Goal: Check status: Check status

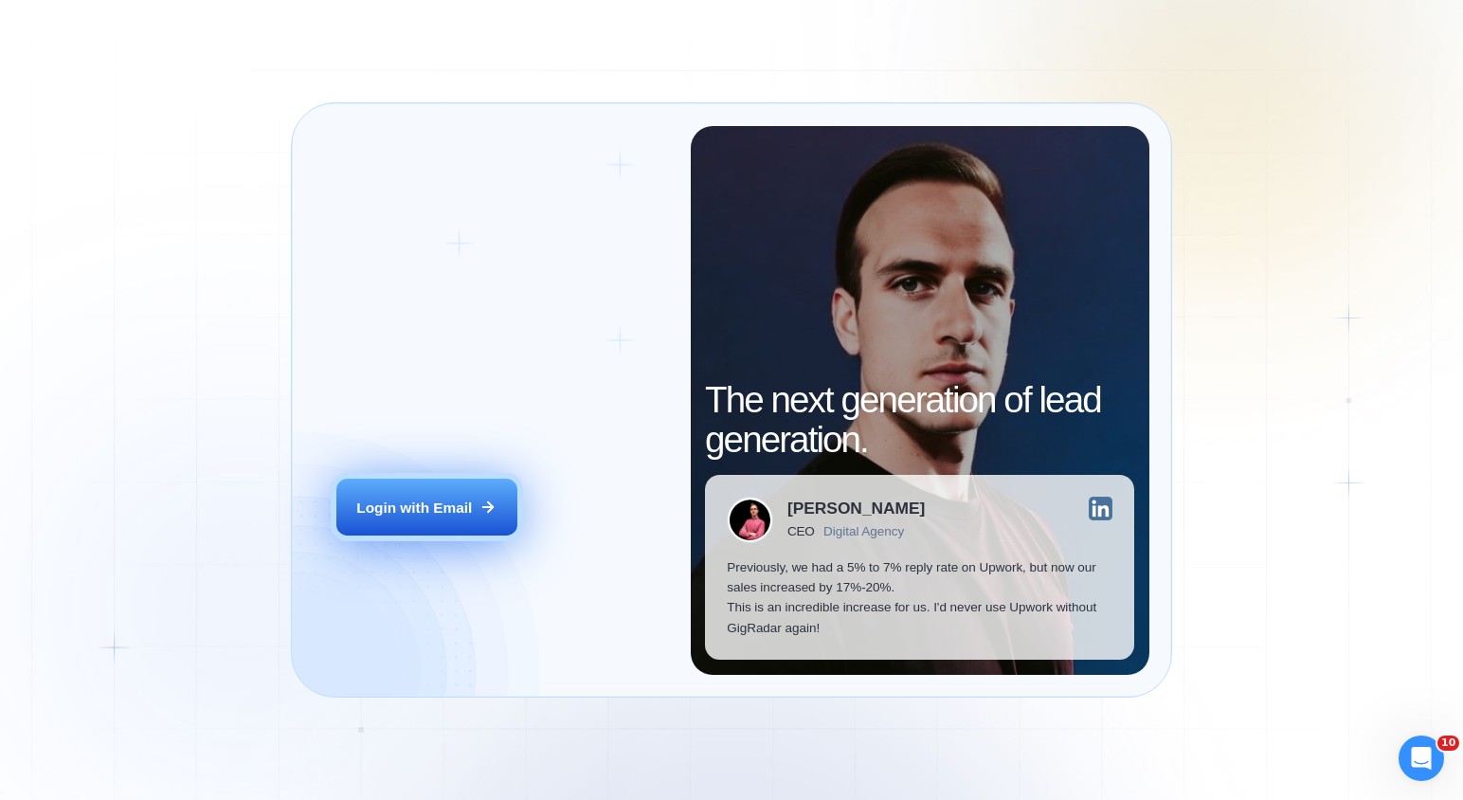
click at [421, 500] on div "Login with Email" at bounding box center [414, 508] width 116 height 20
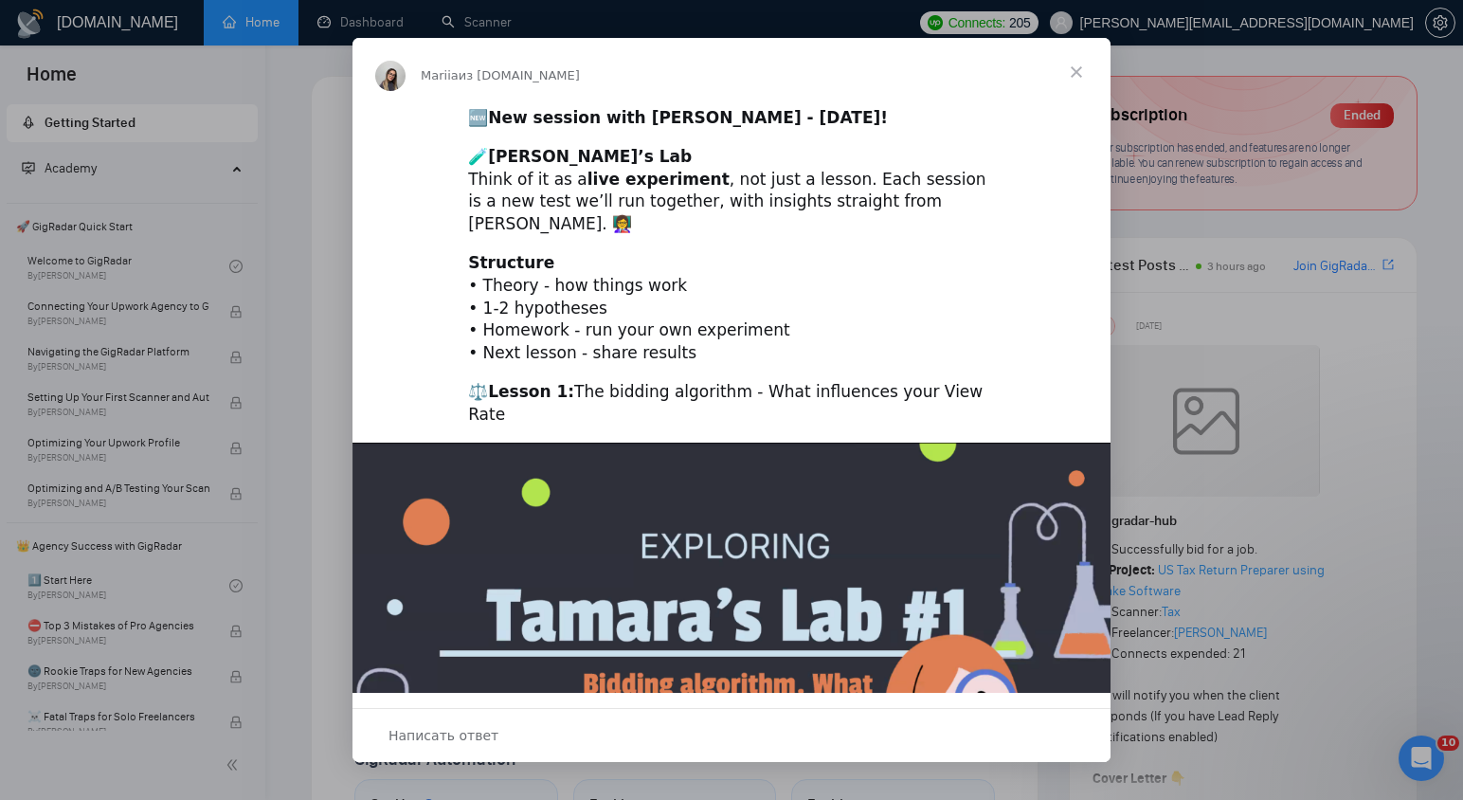
click at [1070, 65] on span "Закрыть" at bounding box center [1077, 72] width 68 height 68
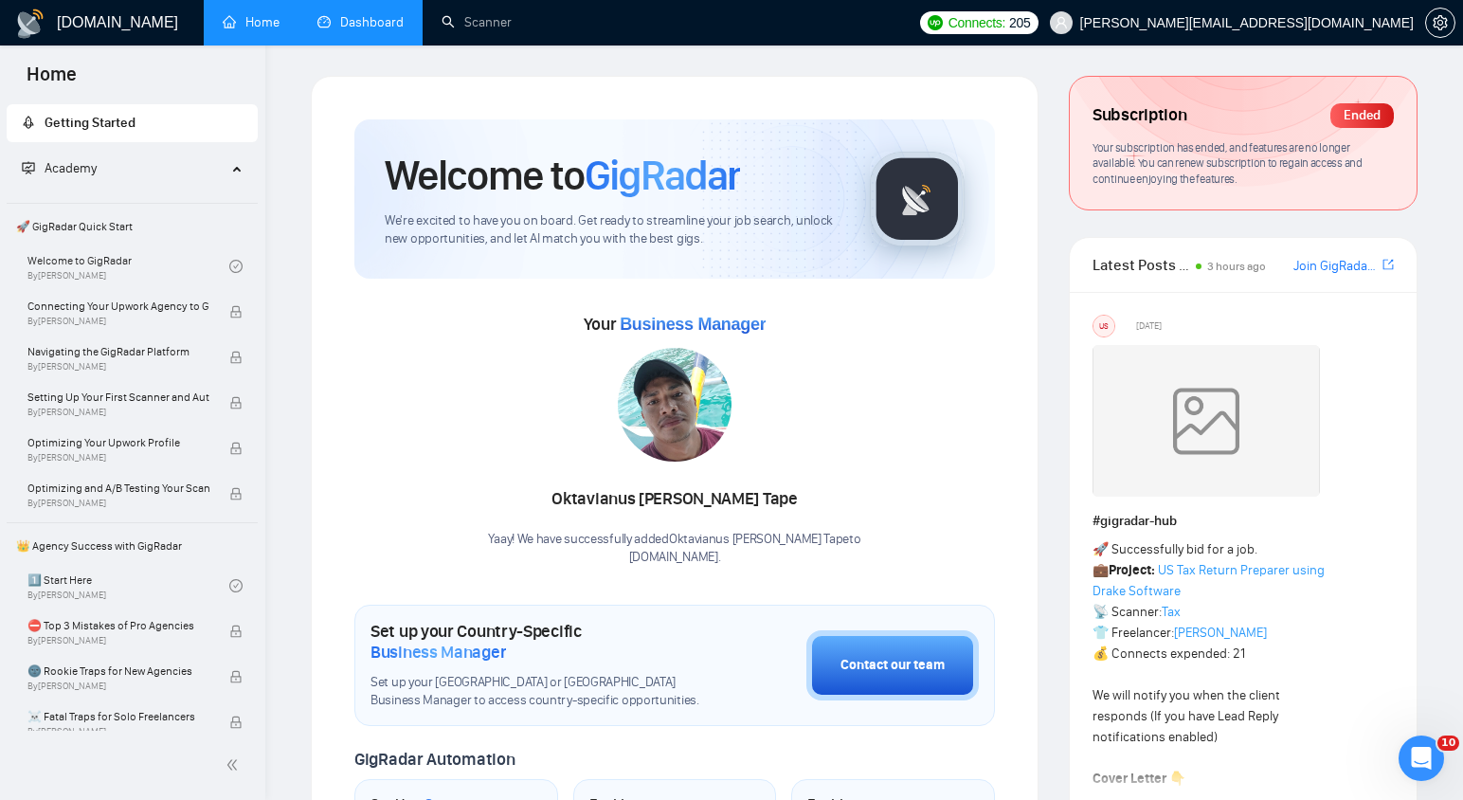
click at [390, 19] on link "Dashboard" at bounding box center [361, 22] width 86 height 16
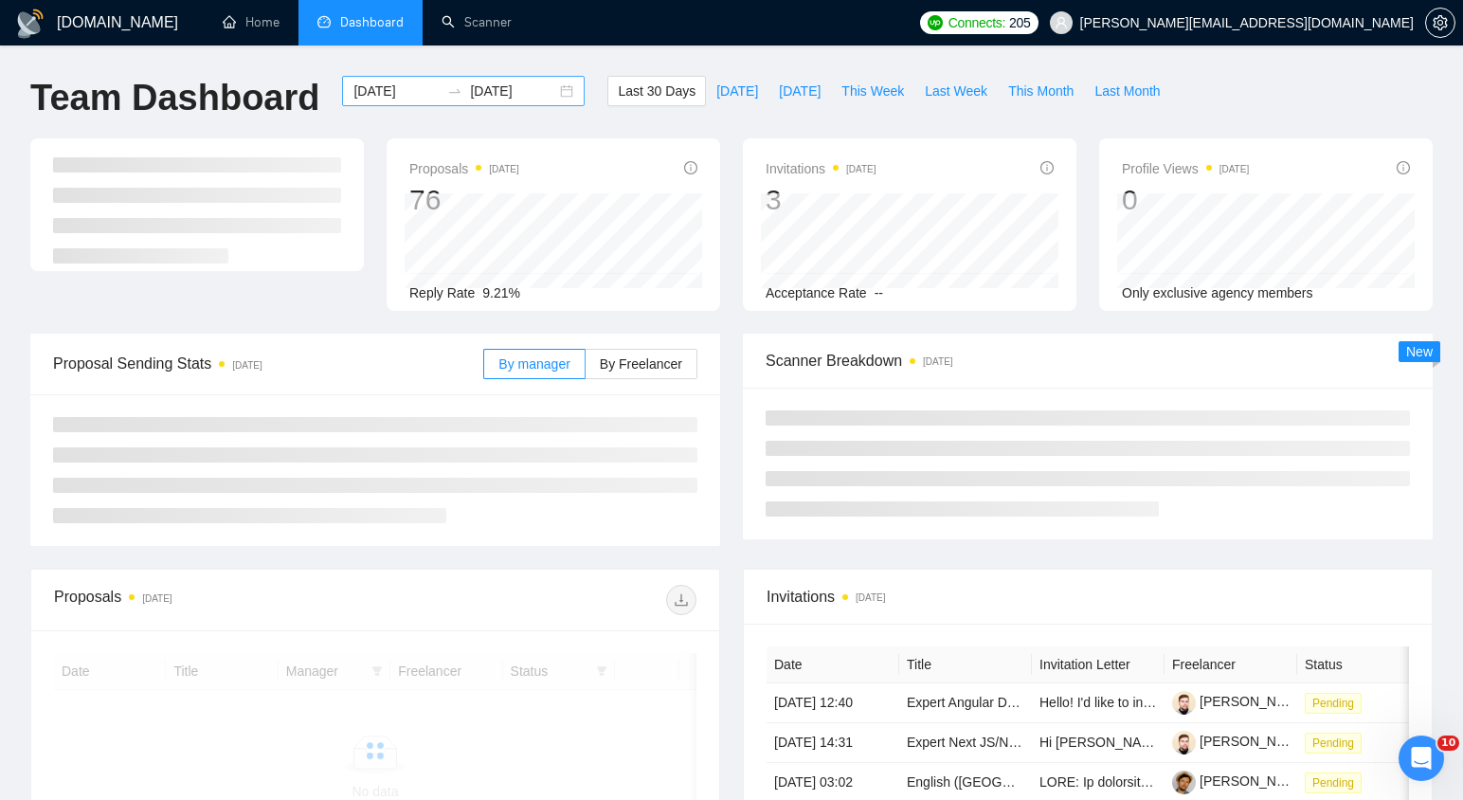
click at [563, 90] on div "[DATE] [DATE]" at bounding box center [463, 91] width 243 height 30
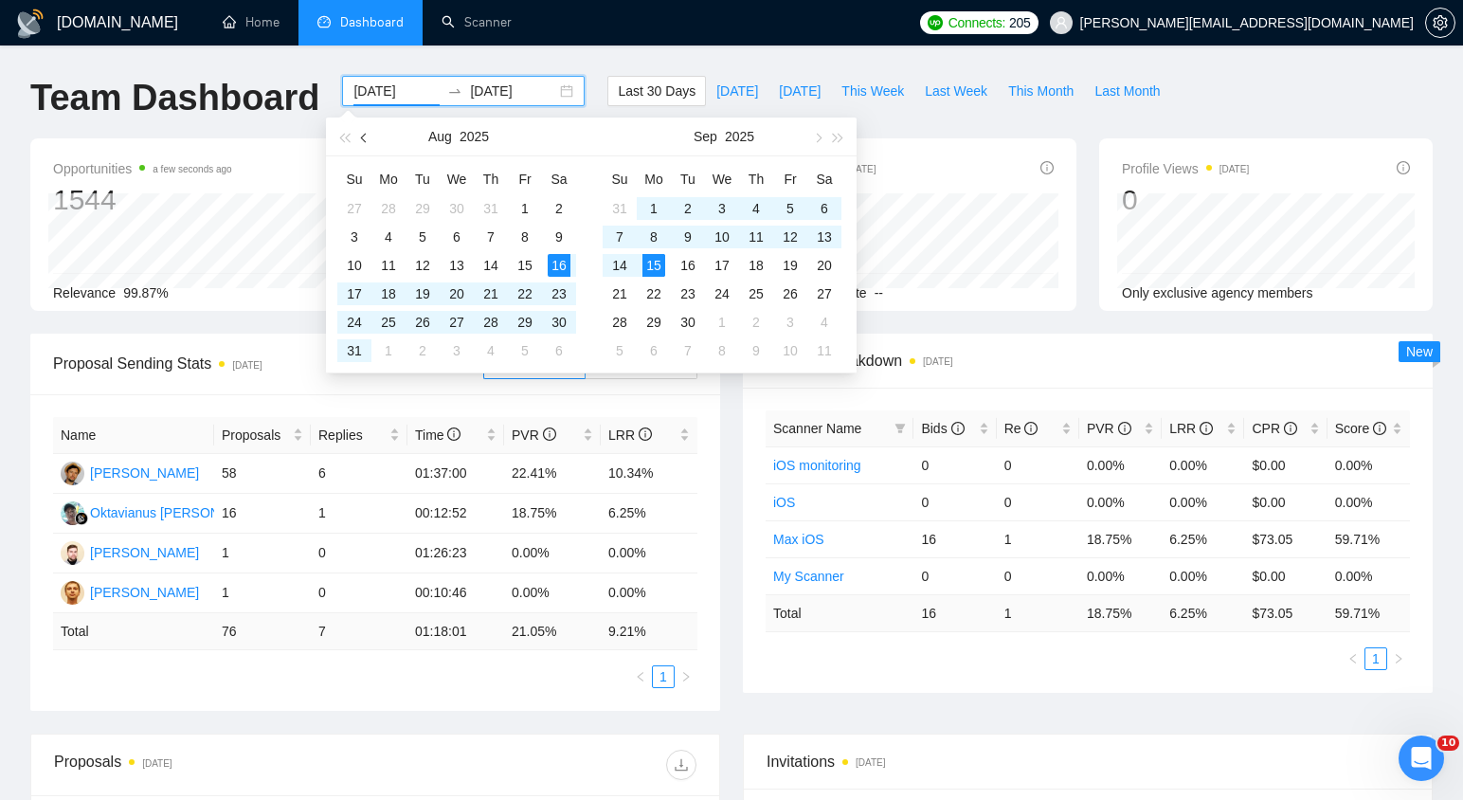
click at [366, 132] on button "button" at bounding box center [364, 137] width 21 height 38
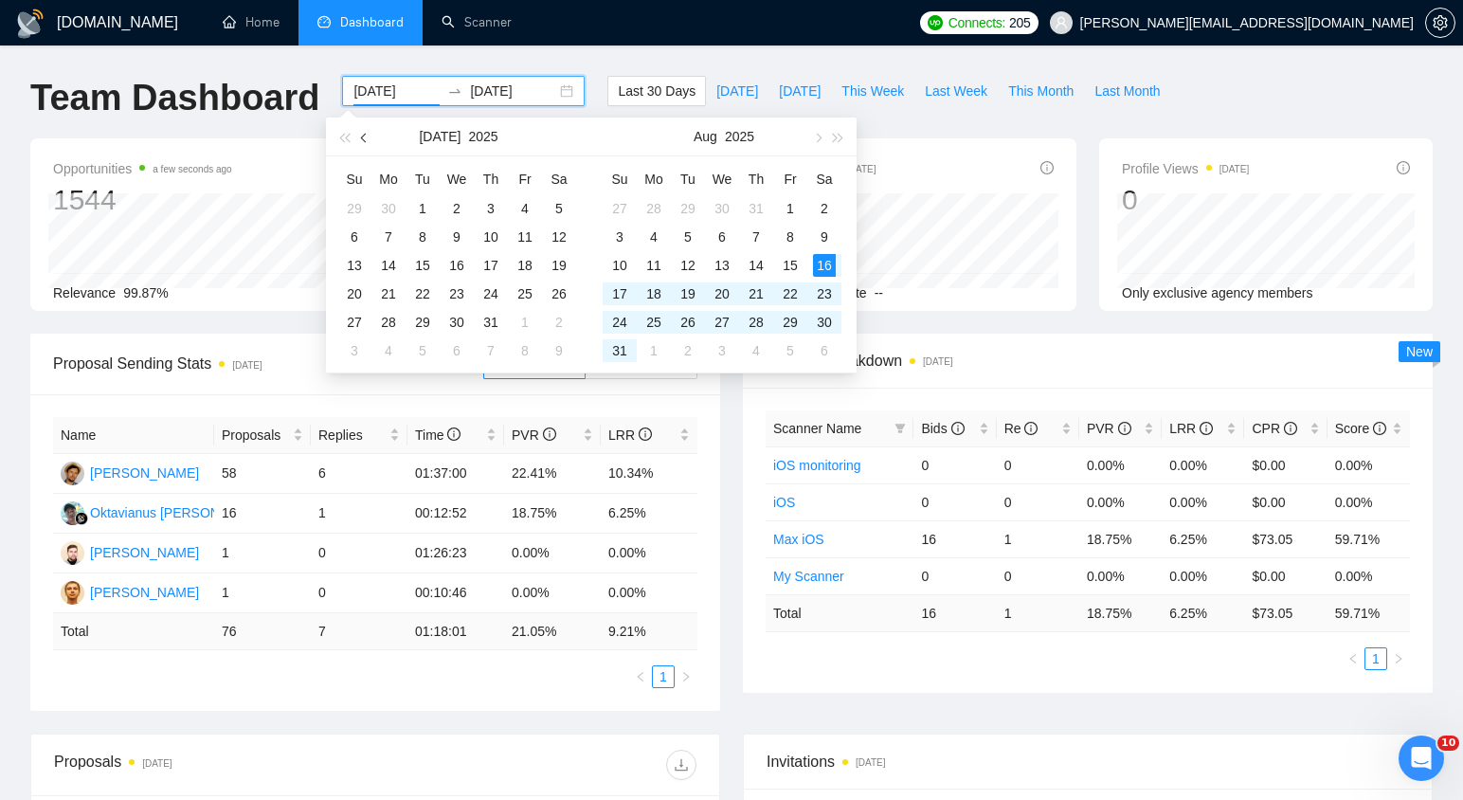
click at [366, 132] on button "button" at bounding box center [364, 137] width 21 height 38
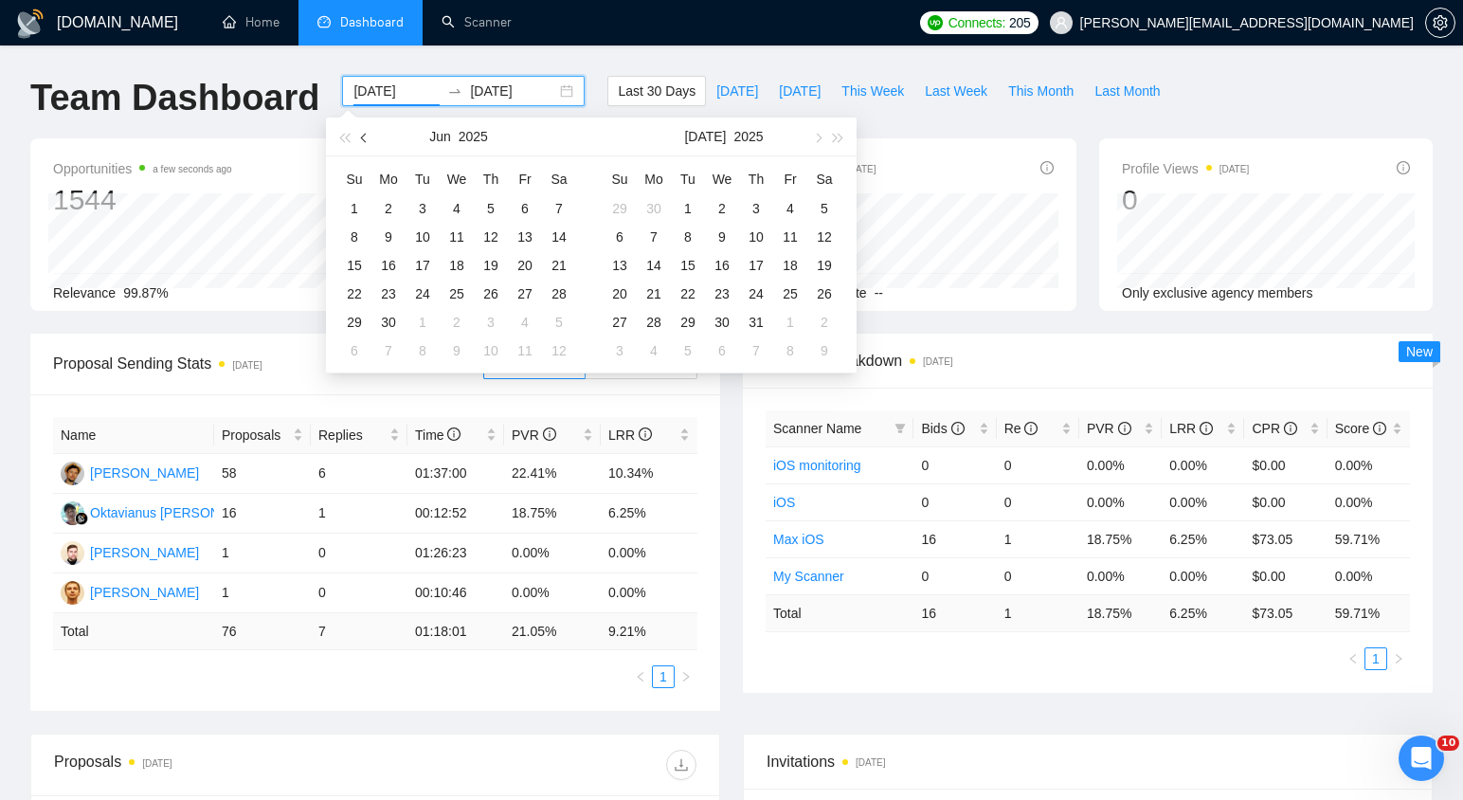
click at [366, 132] on button "button" at bounding box center [364, 137] width 21 height 38
click at [816, 133] on span "button" at bounding box center [816, 137] width 9 height 9
type input "[DATE]"
click at [618, 210] on div "1" at bounding box center [619, 208] width 23 height 23
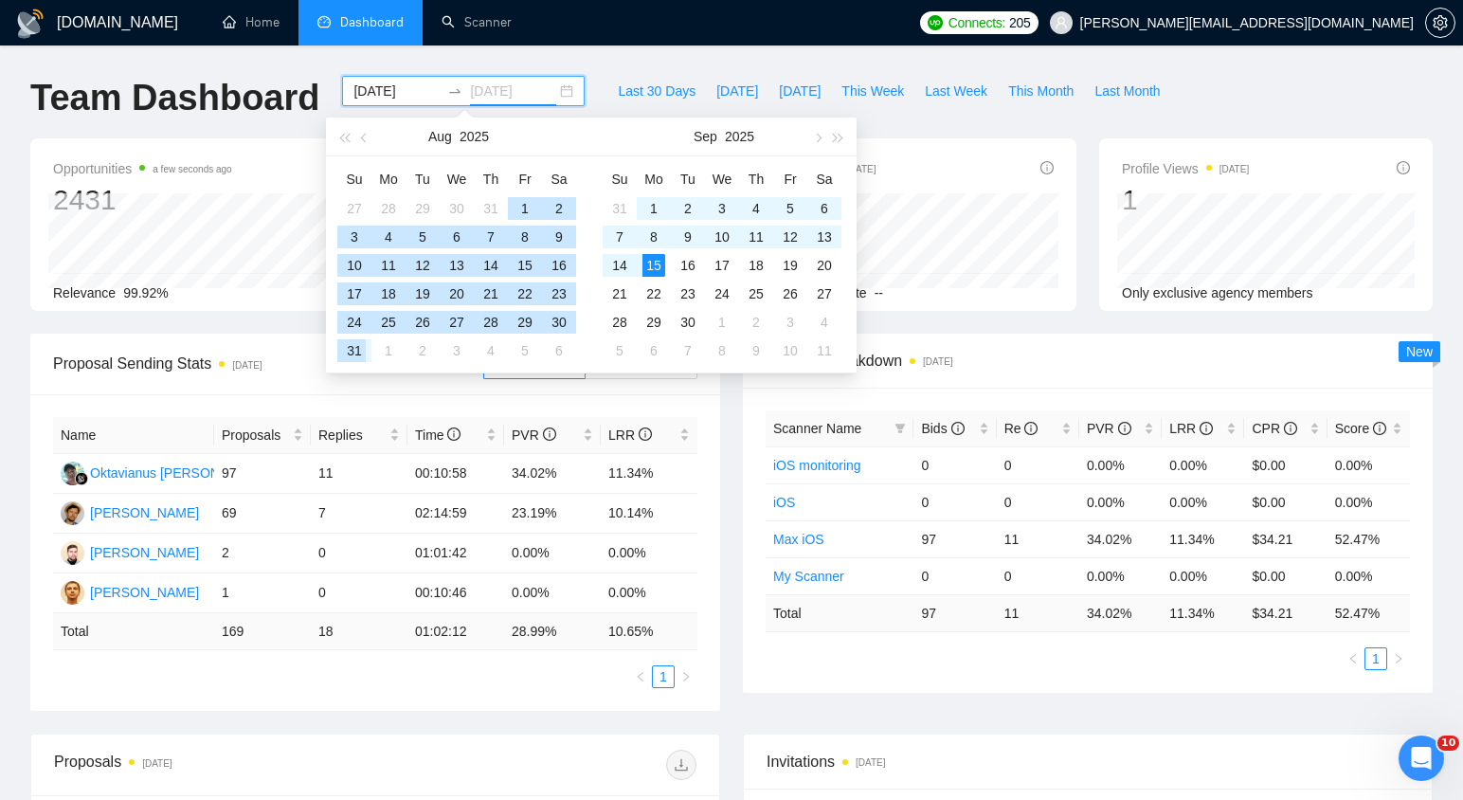
type input "[DATE]"
click at [356, 354] on div "31" at bounding box center [354, 350] width 23 height 23
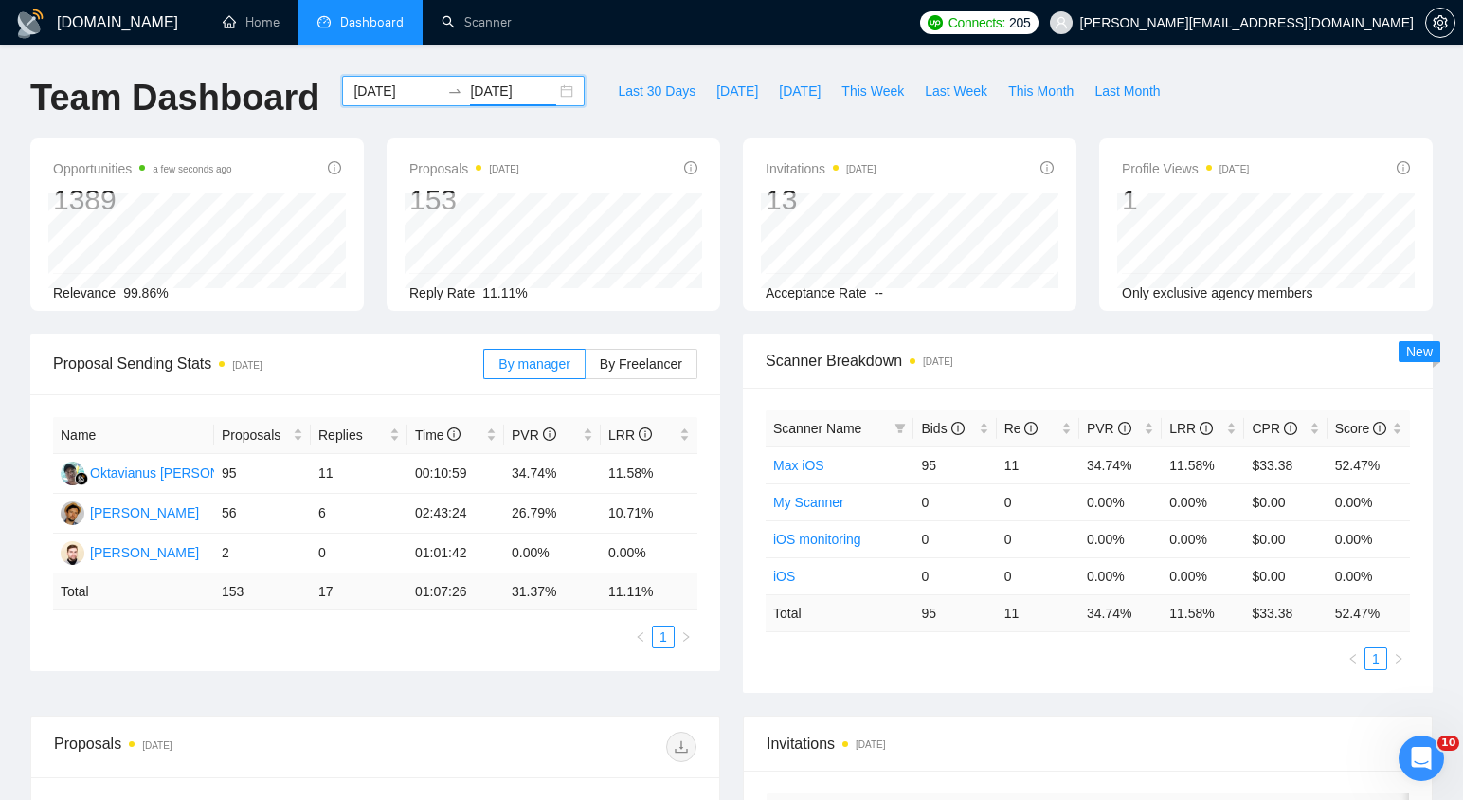
click at [554, 89] on div "[DATE] [DATE]" at bounding box center [463, 91] width 243 height 30
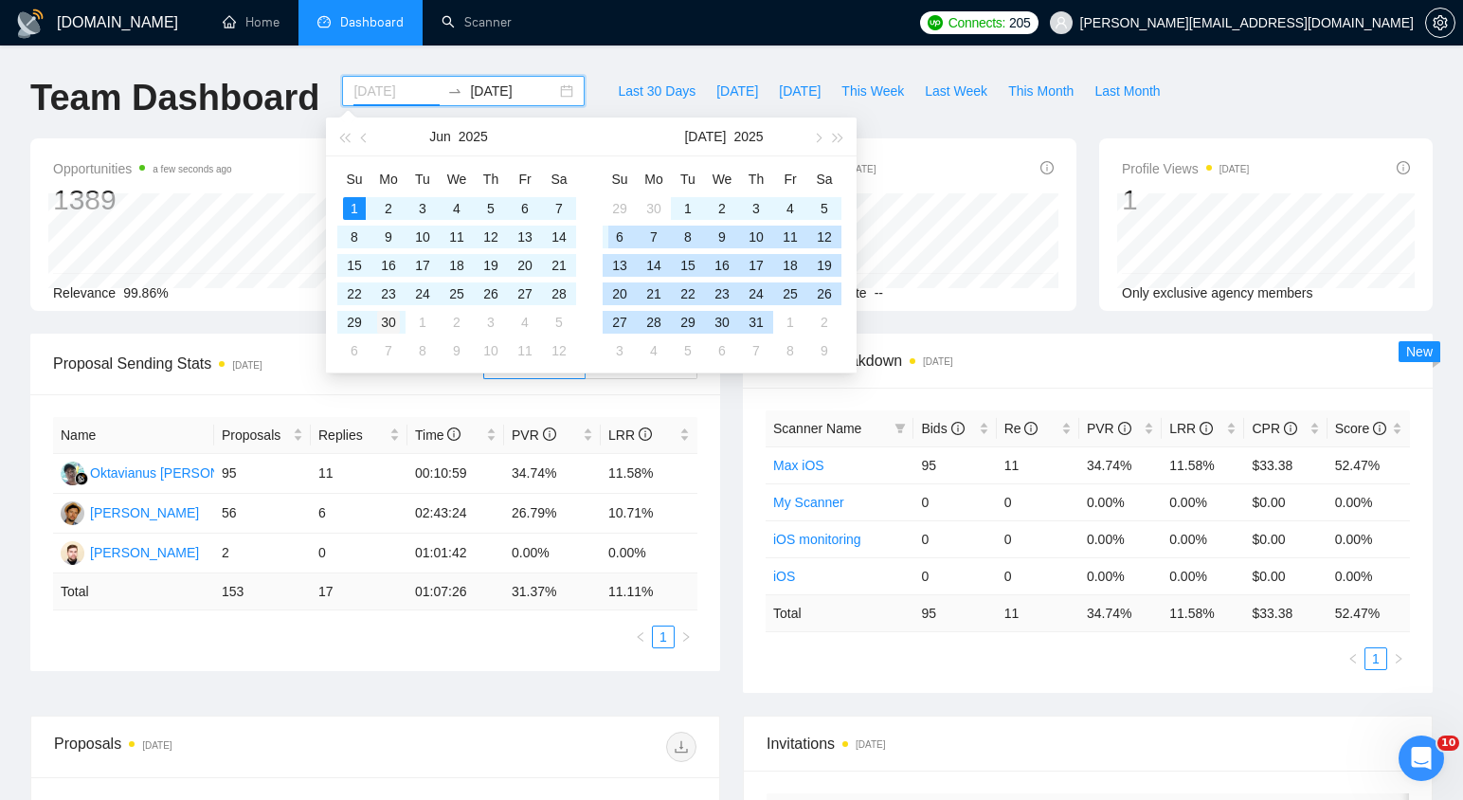
type input "[DATE]"
click at [394, 325] on div "30" at bounding box center [388, 322] width 23 height 23
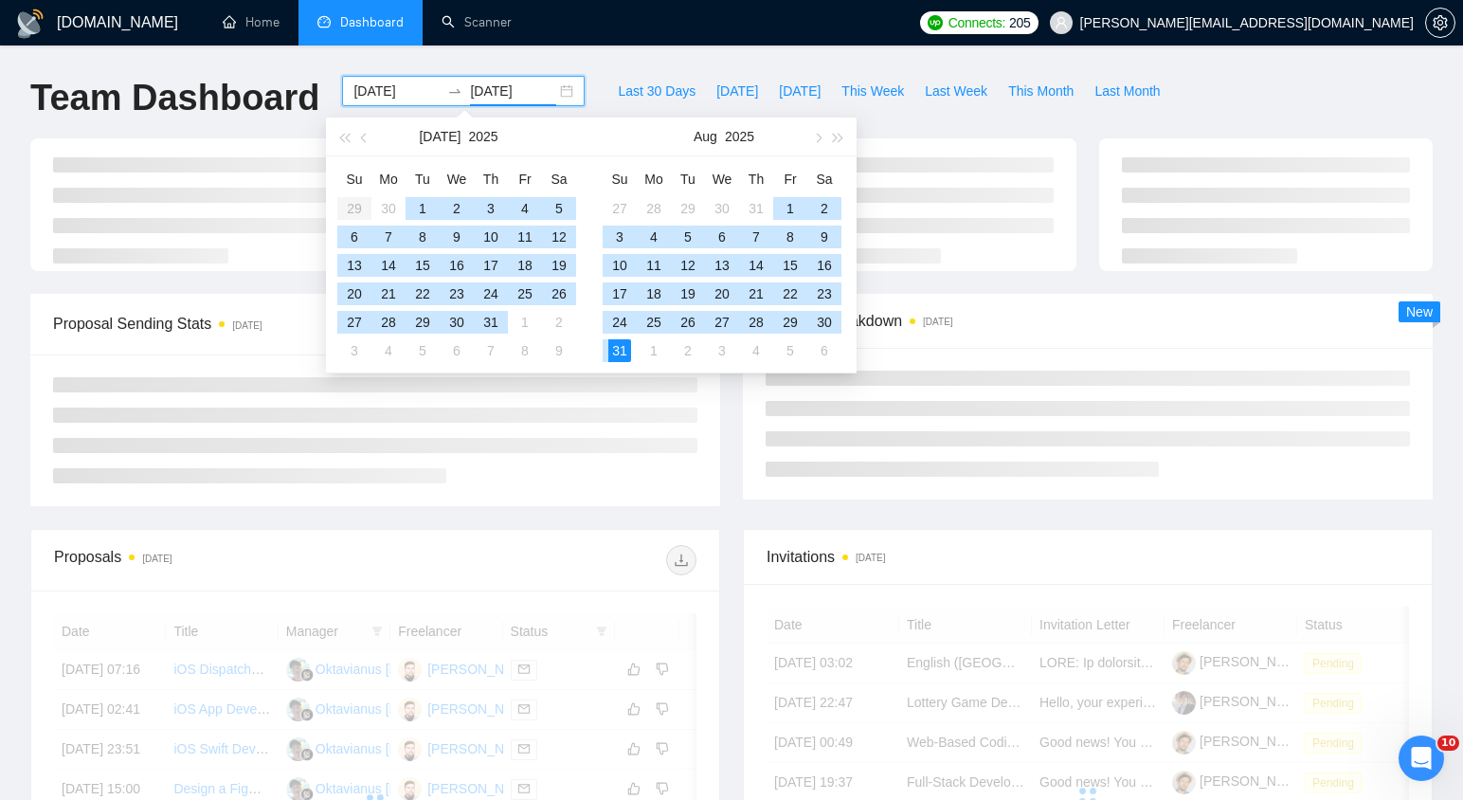
type input "[DATE]"
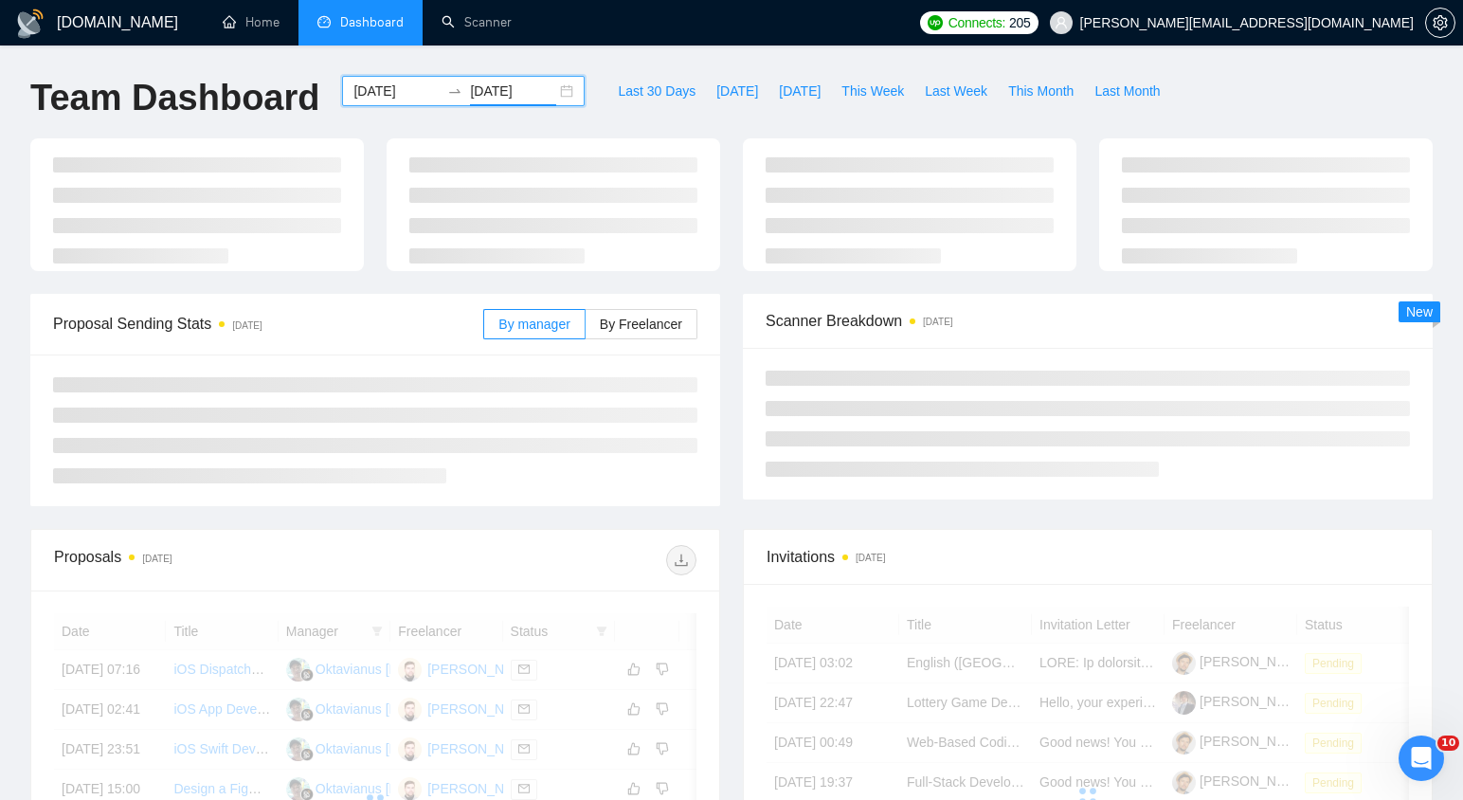
click at [587, 545] on div at bounding box center [535, 560] width 321 height 30
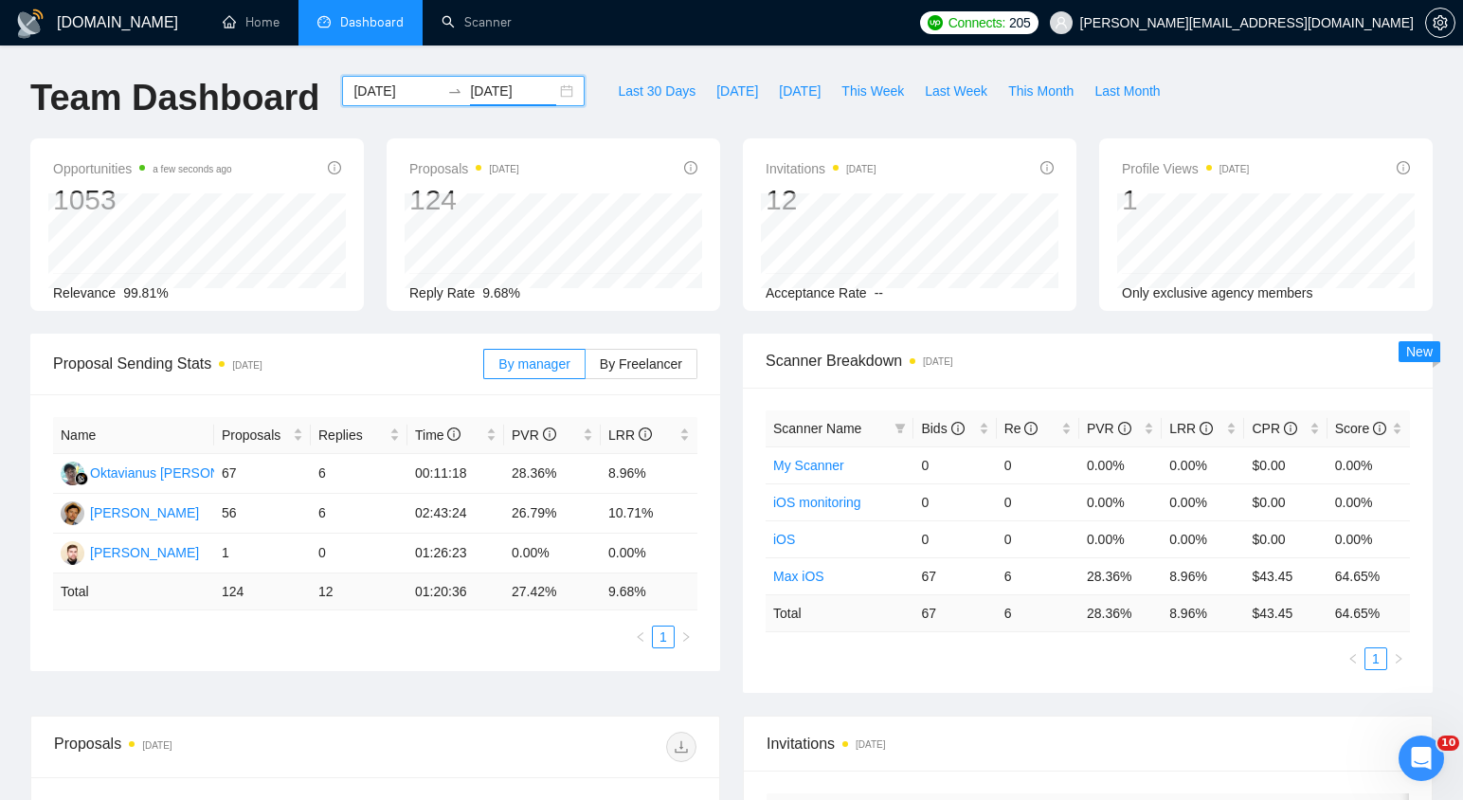
click at [382, 88] on input "[DATE]" at bounding box center [397, 91] width 86 height 21
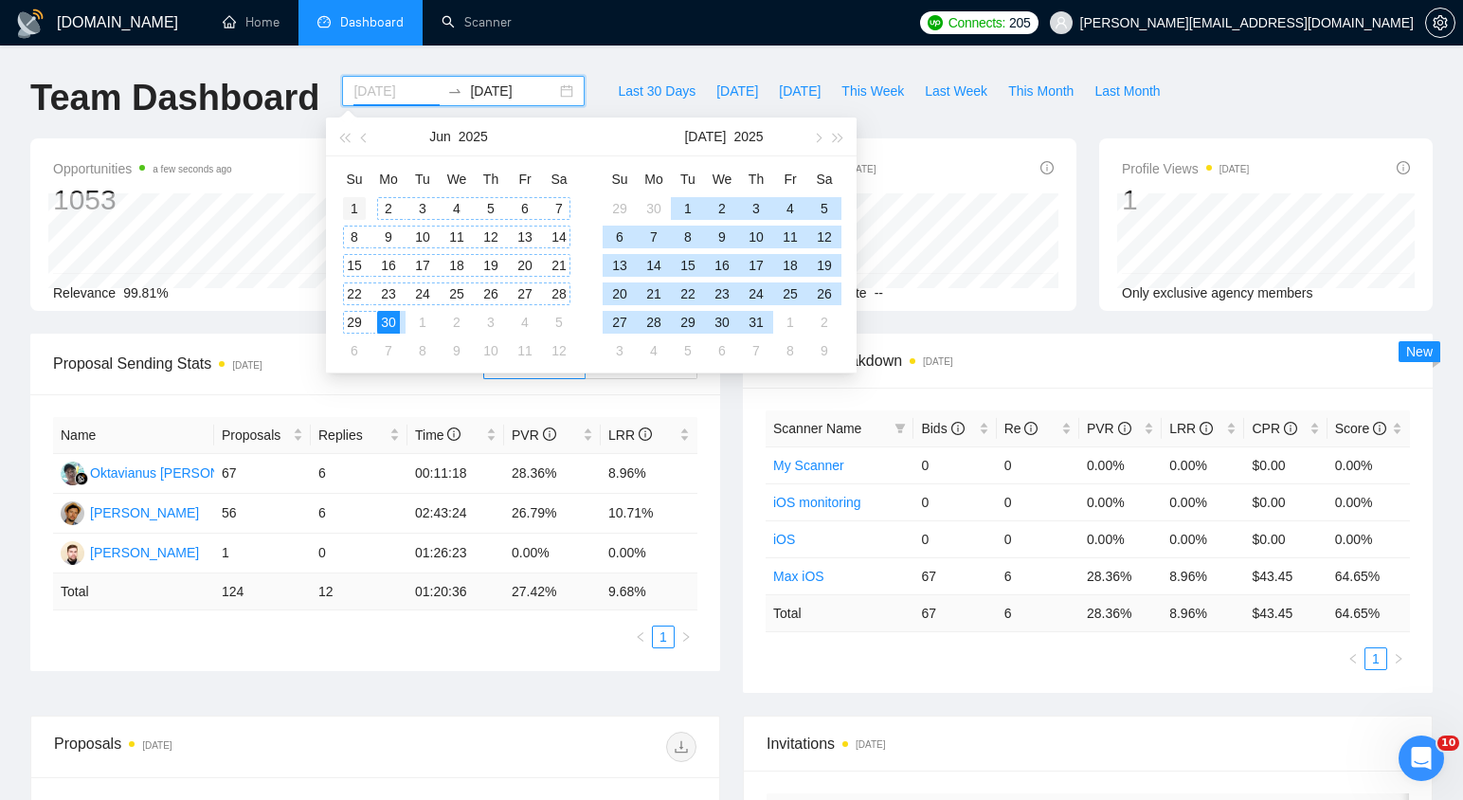
type input "[DATE]"
click at [353, 207] on div "1" at bounding box center [354, 208] width 23 height 23
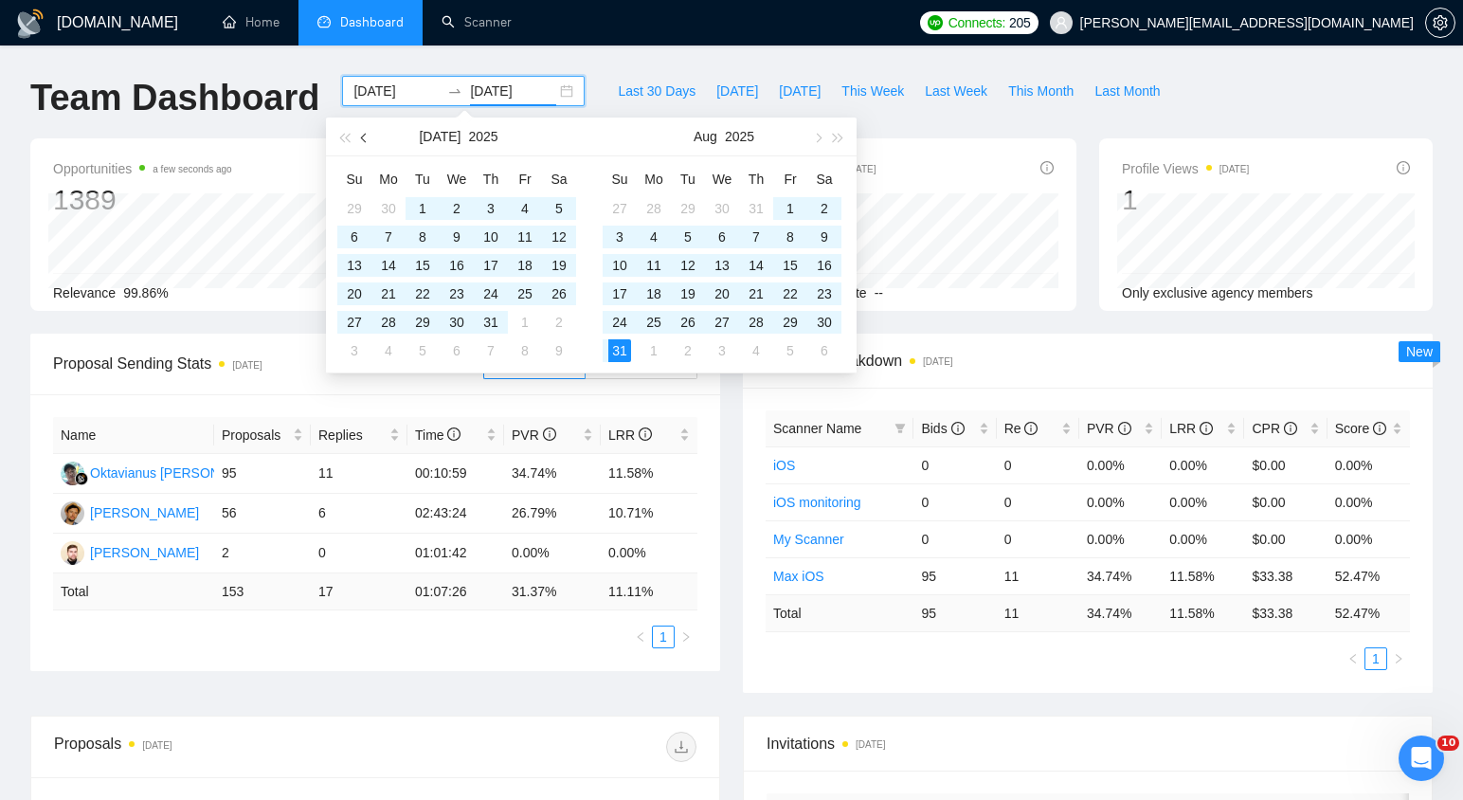
click at [364, 136] on span "button" at bounding box center [365, 137] width 9 height 9
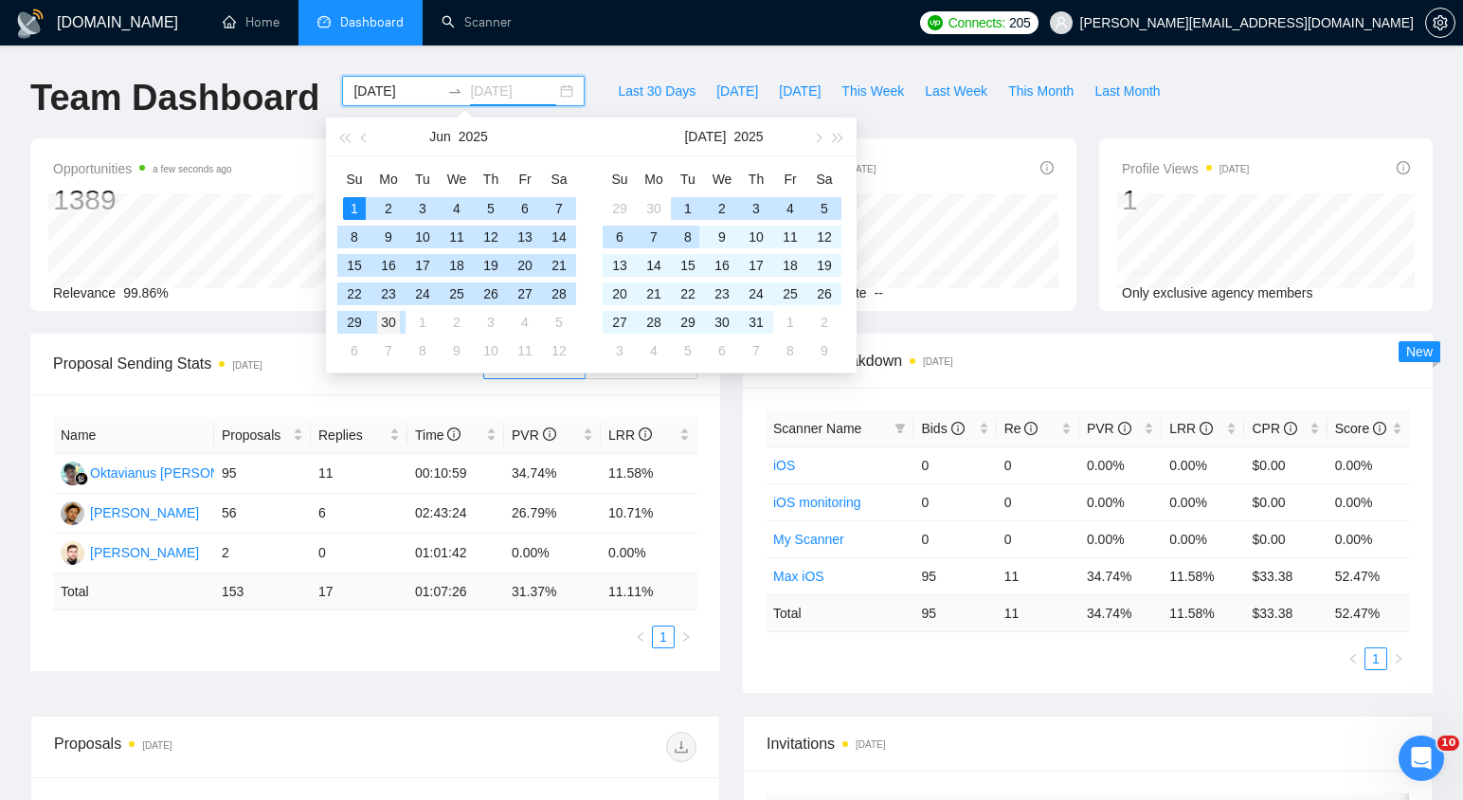
type input "[DATE]"
click at [389, 312] on div "30" at bounding box center [388, 322] width 23 height 23
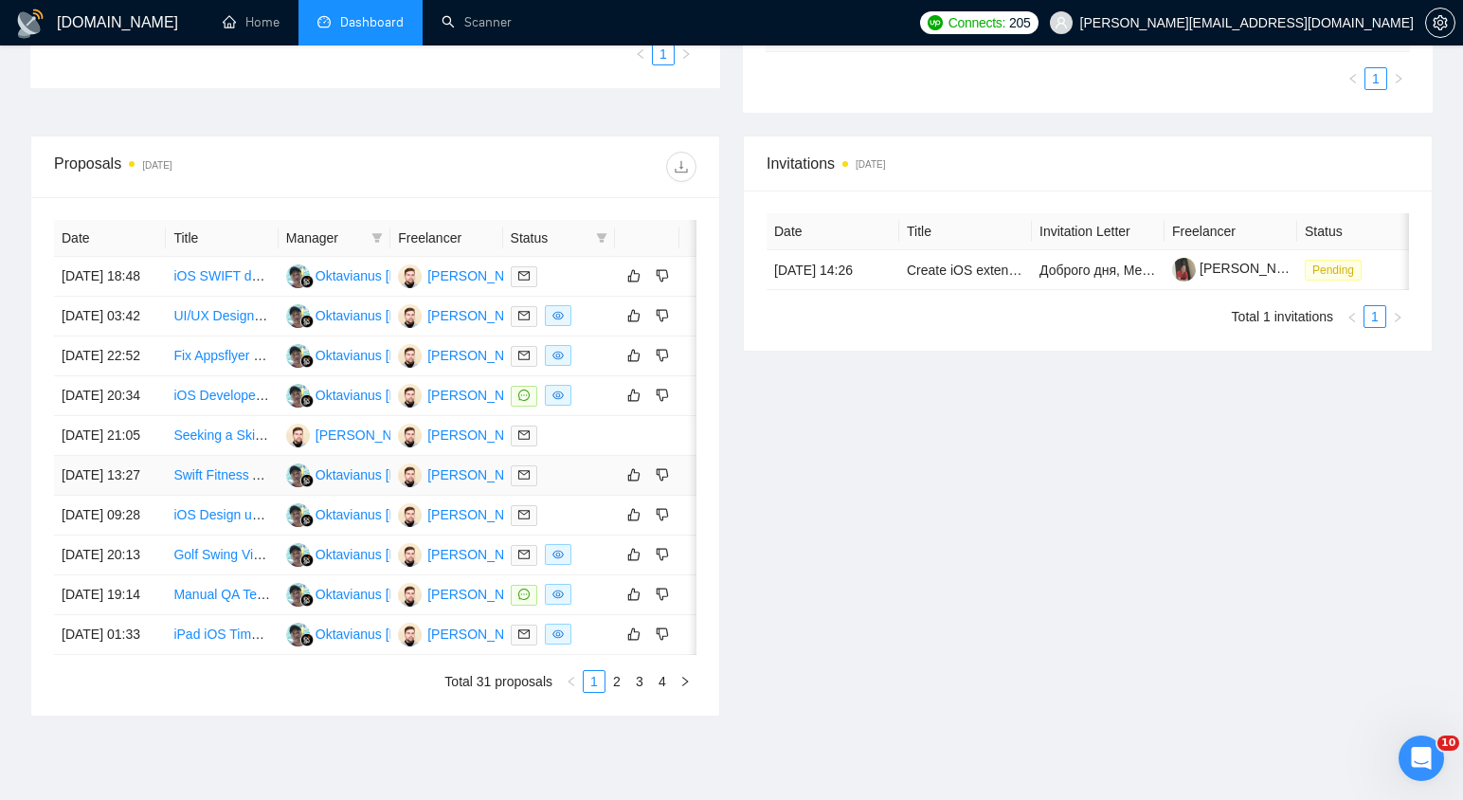
scroll to position [342, 0]
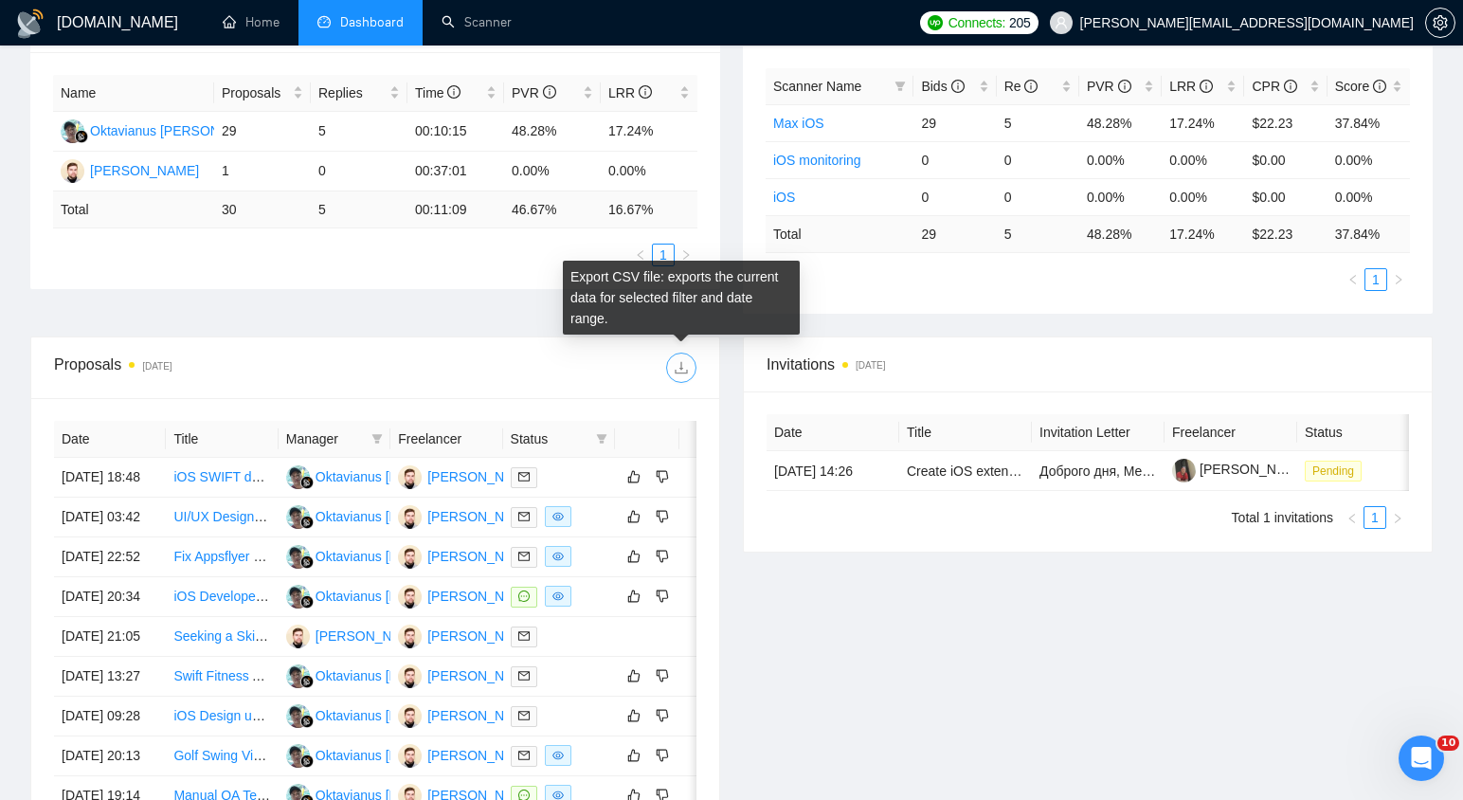
click at [686, 373] on icon "download" at bounding box center [681, 368] width 12 height 12
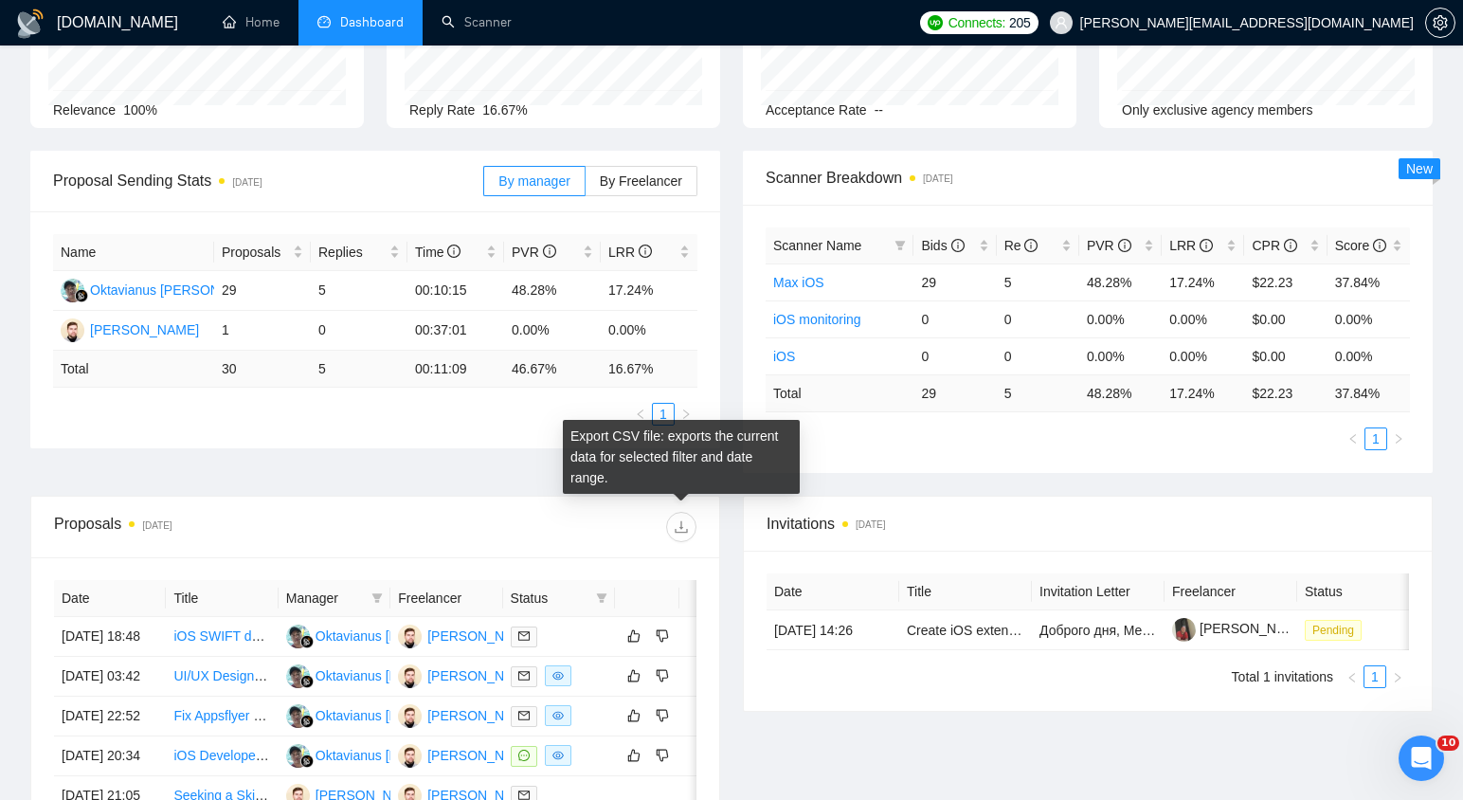
scroll to position [0, 0]
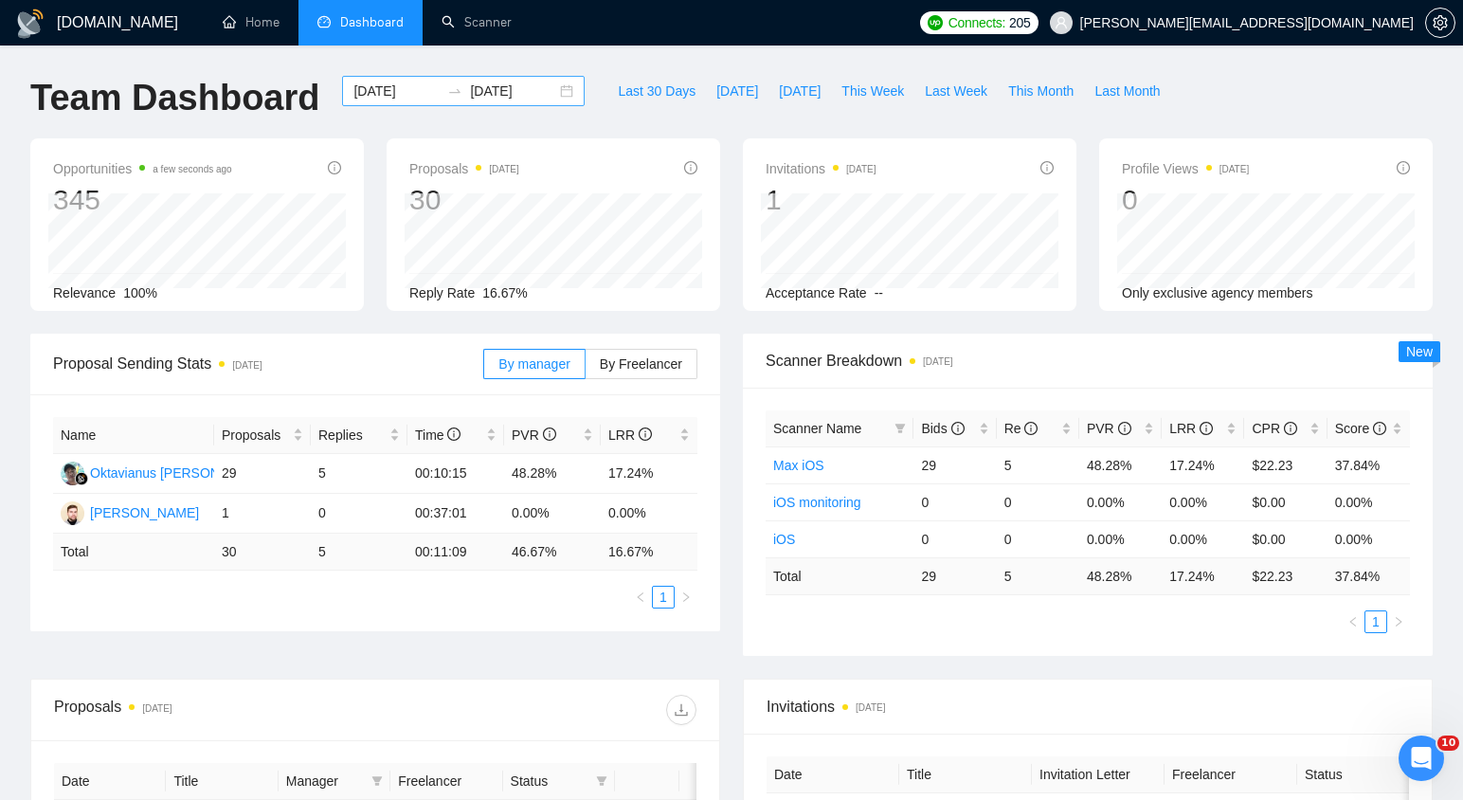
click at [554, 93] on div "[DATE] [DATE]" at bounding box center [463, 91] width 243 height 30
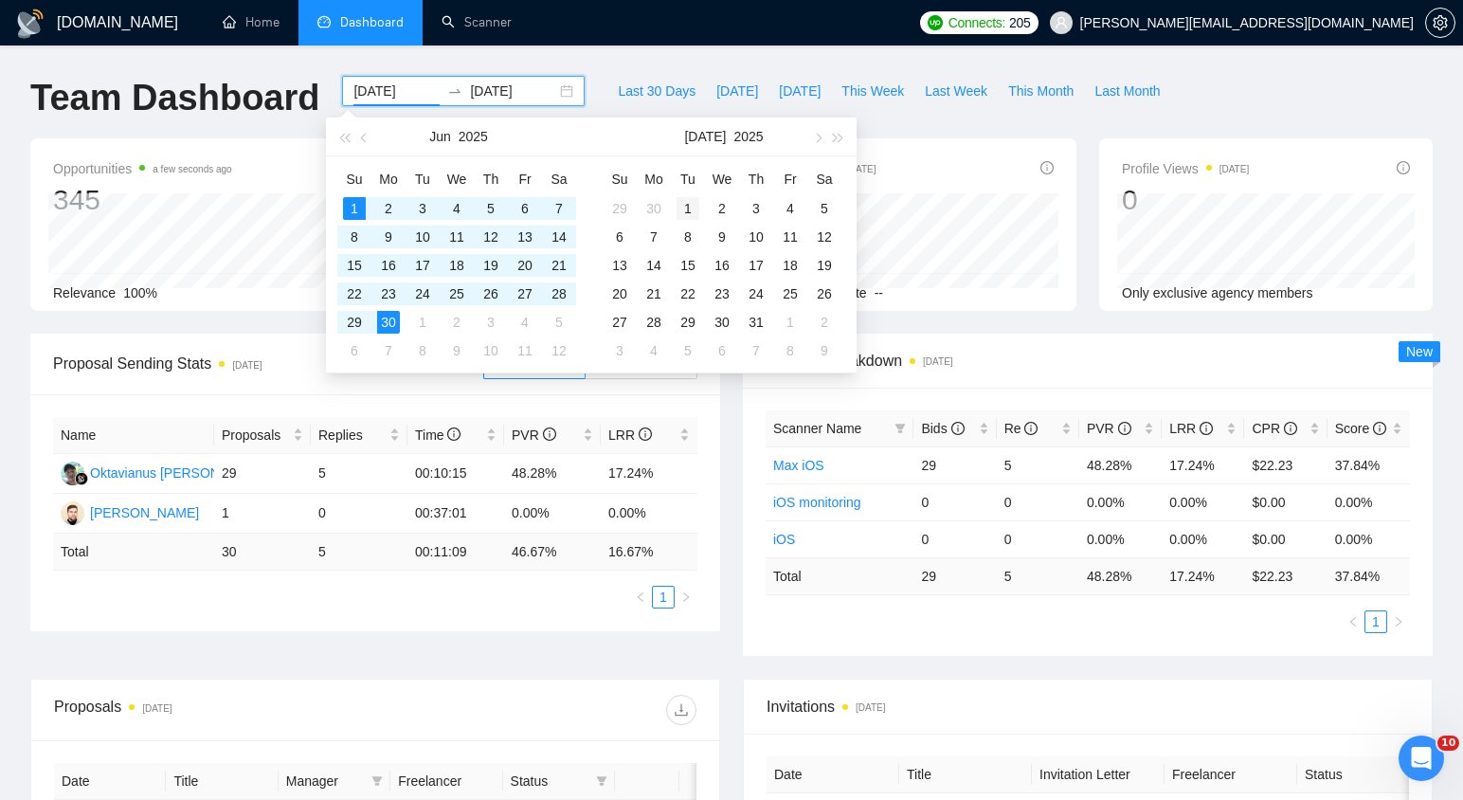
type input "[DATE]"
click at [692, 205] on div "1" at bounding box center [688, 208] width 23 height 23
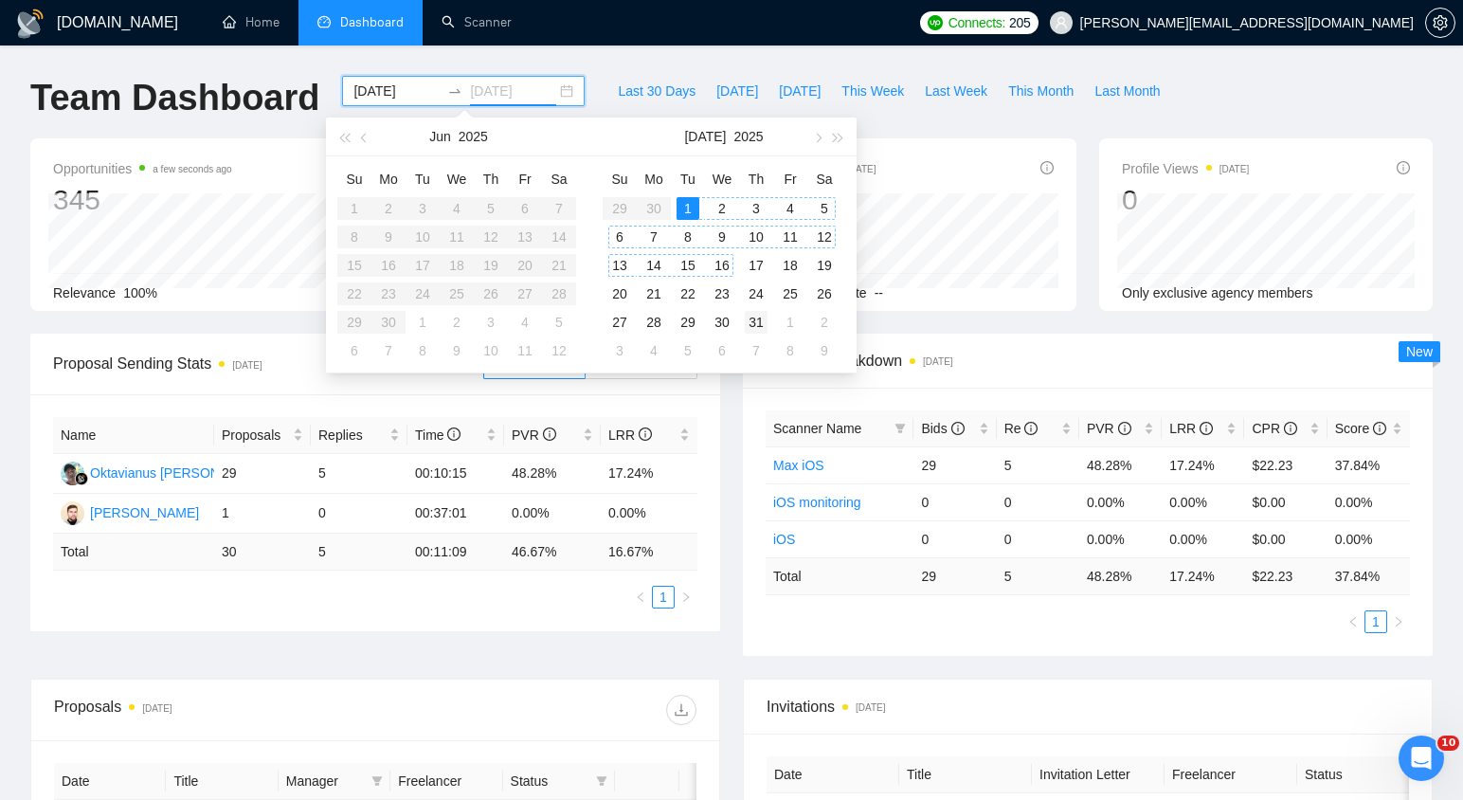
type input "[DATE]"
click at [760, 324] on div "31" at bounding box center [756, 322] width 23 height 23
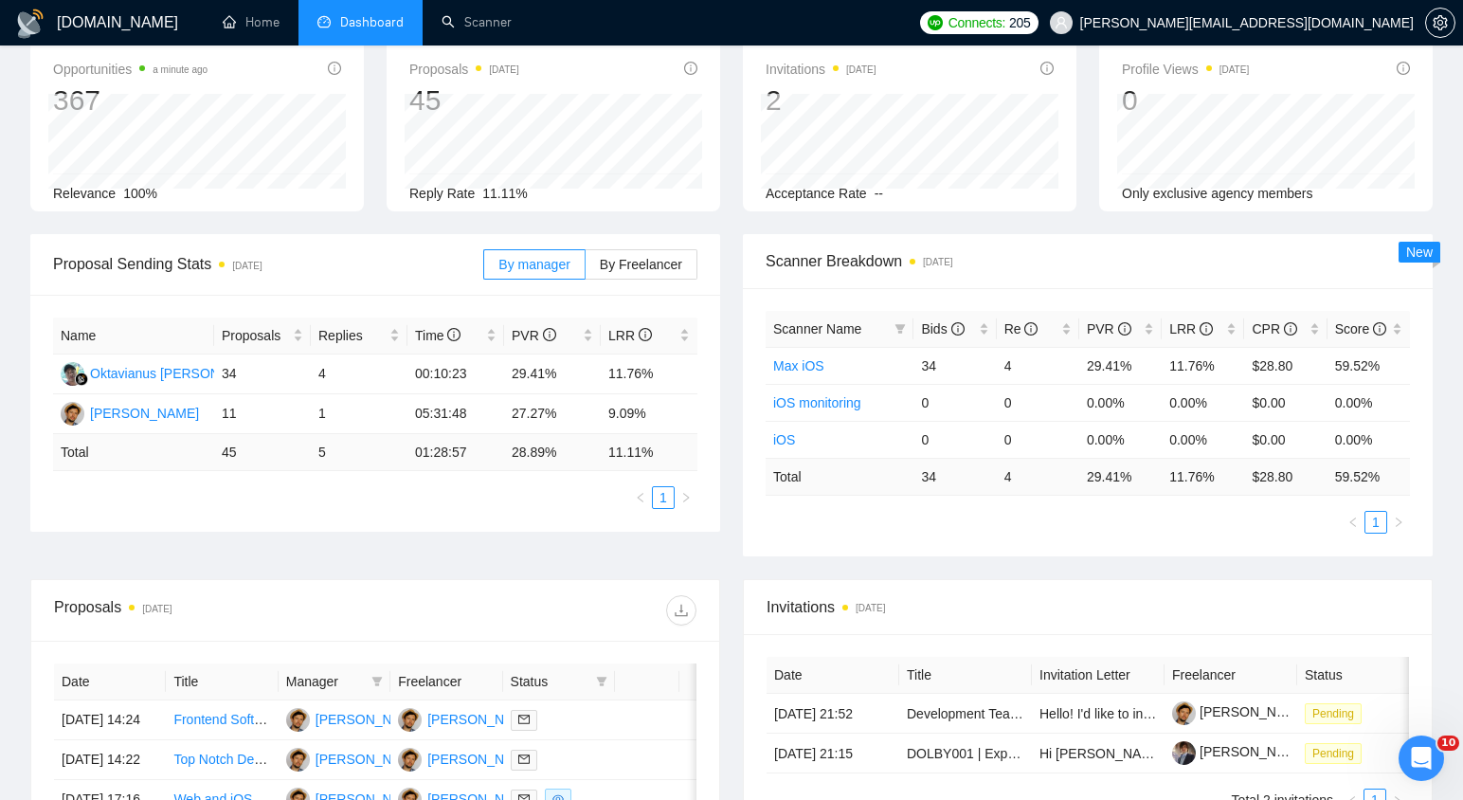
scroll to position [139, 0]
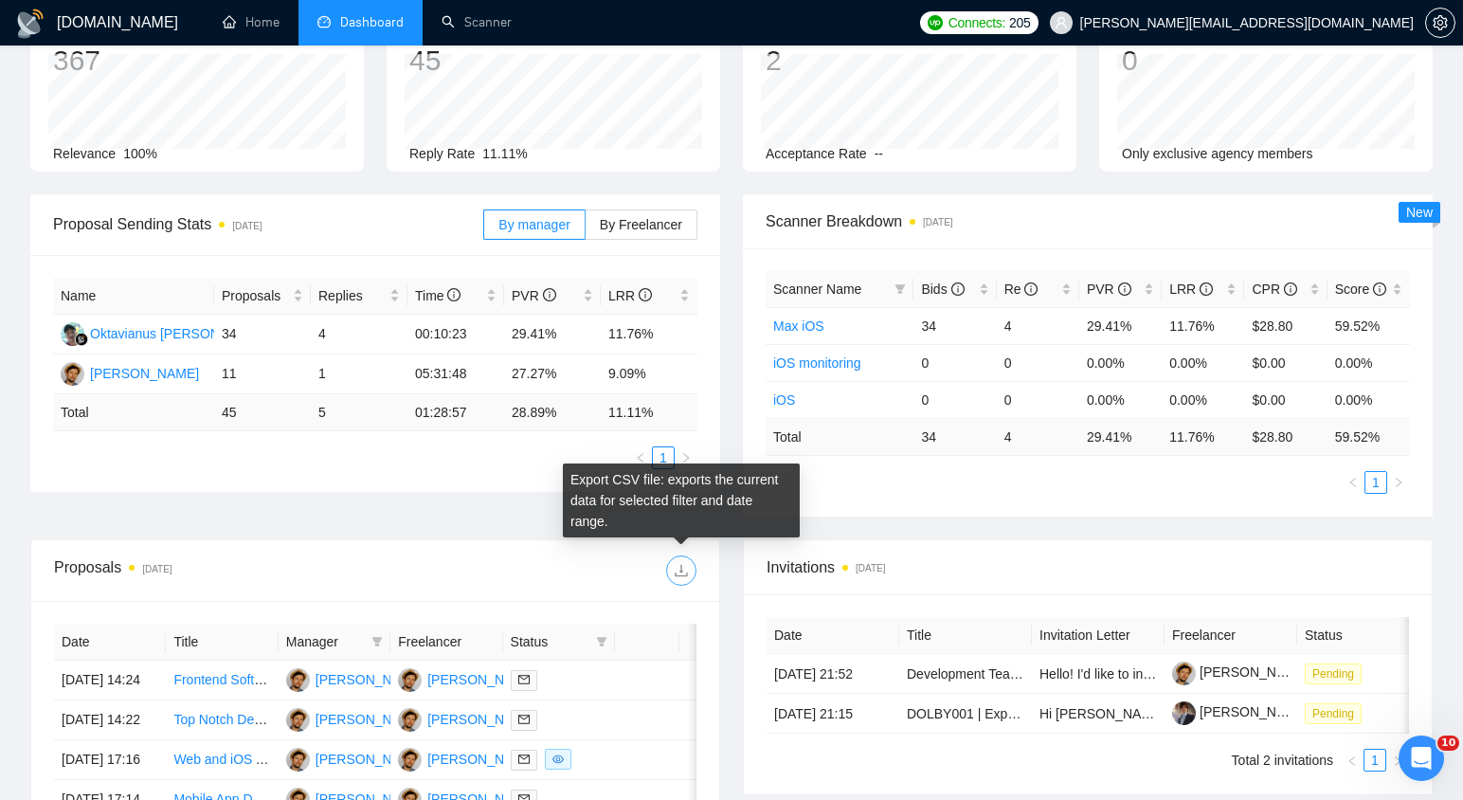
click at [682, 568] on icon "download" at bounding box center [681, 570] width 15 height 15
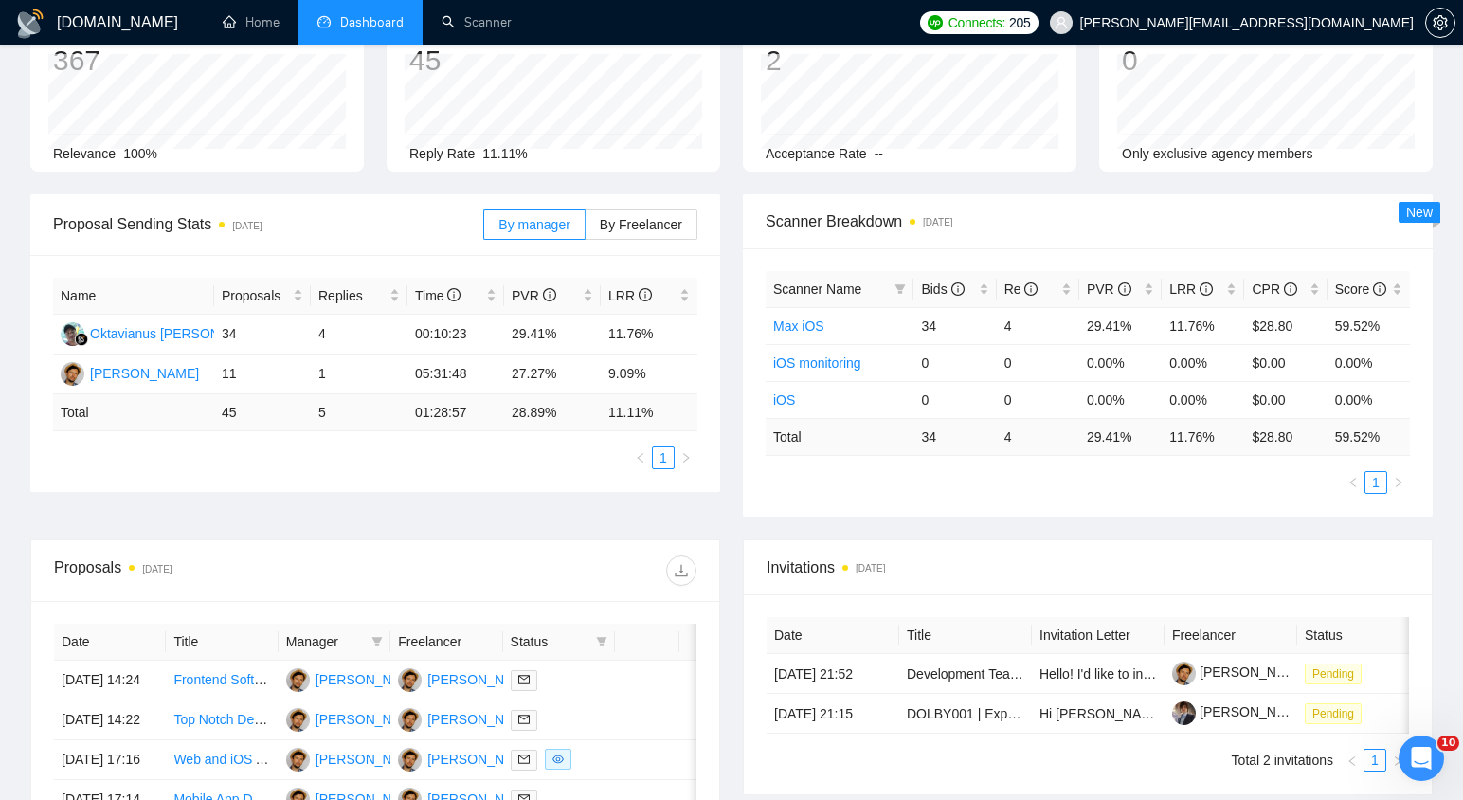
scroll to position [0, 0]
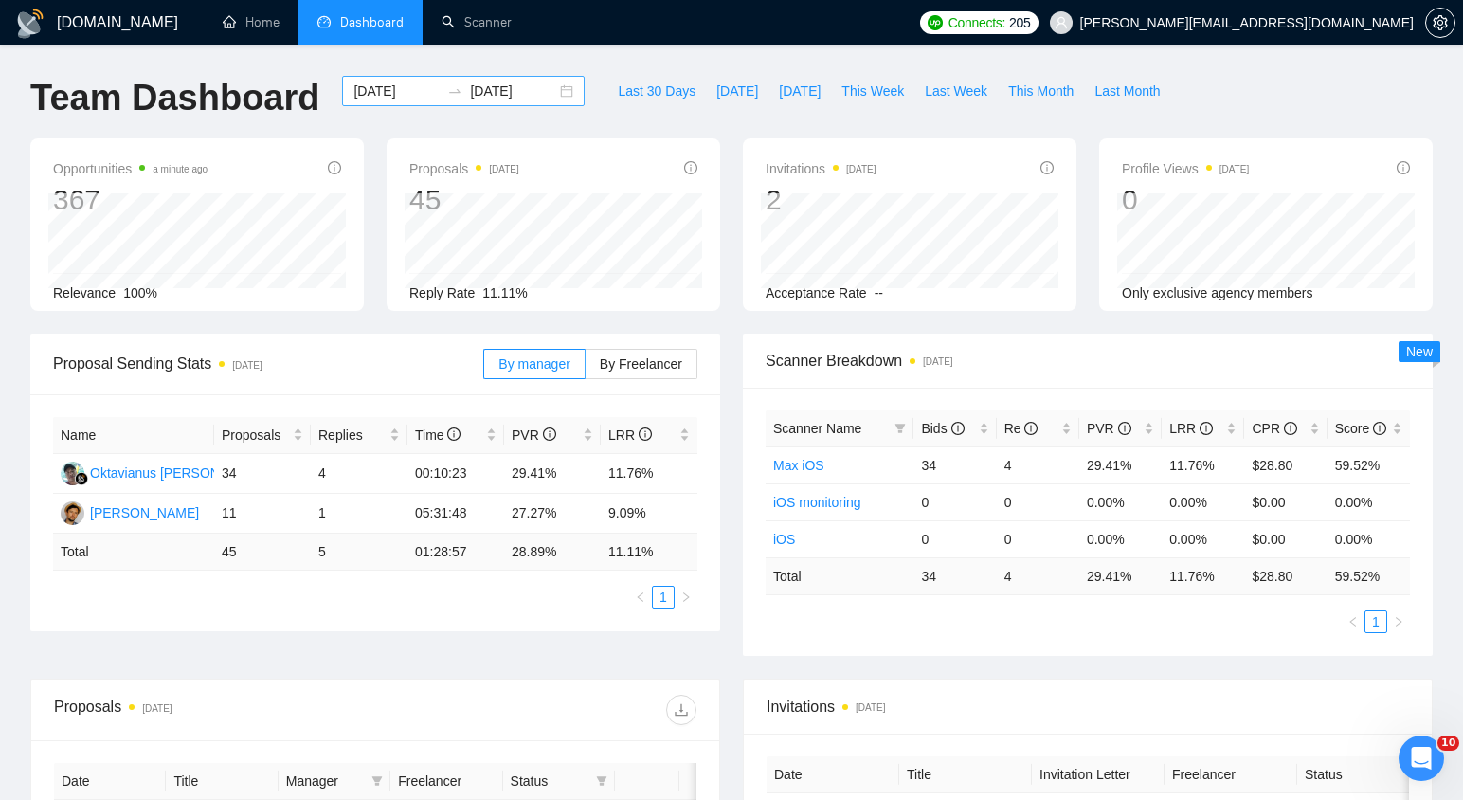
click at [555, 94] on div "[DATE] [DATE]" at bounding box center [463, 91] width 243 height 30
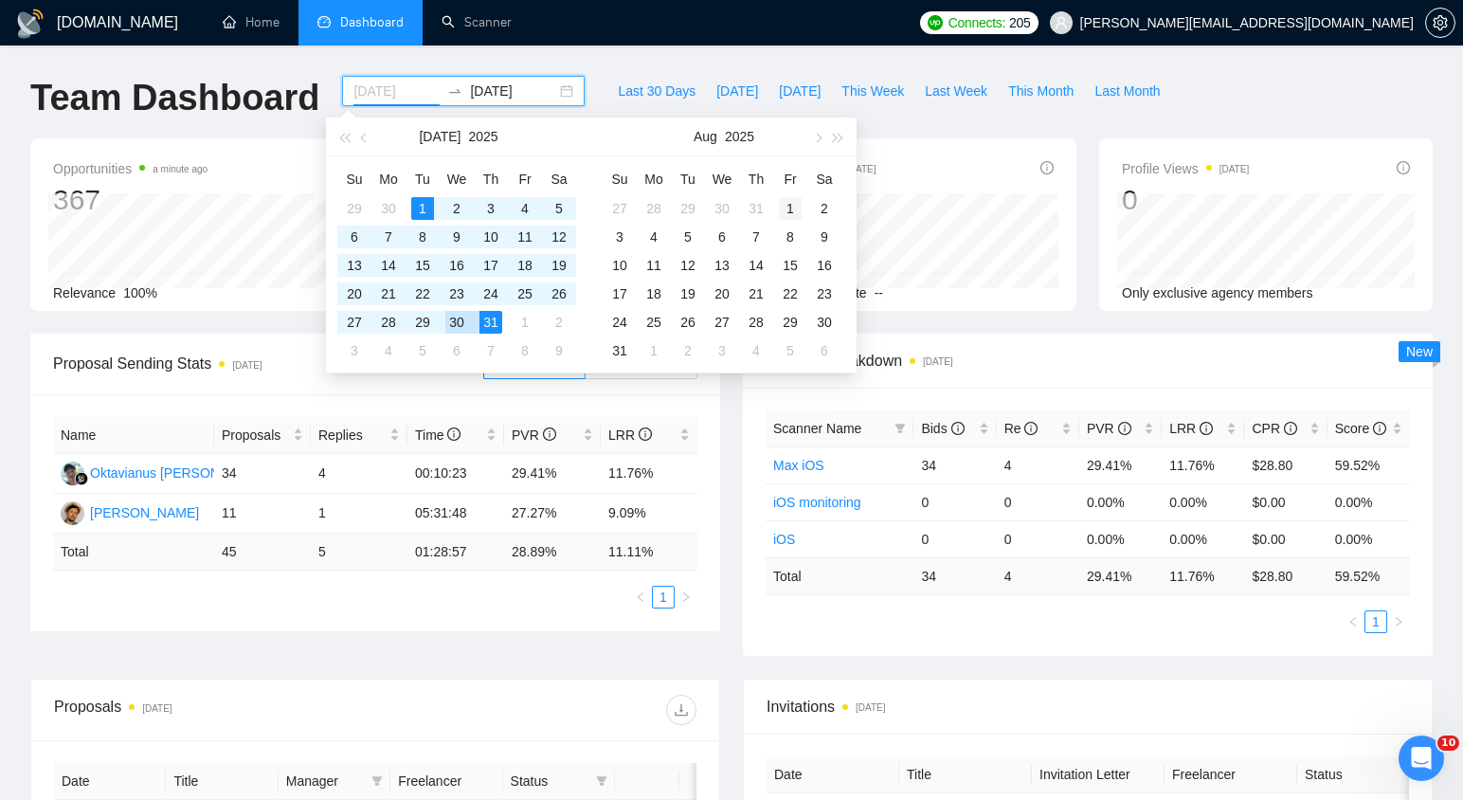
type input "[DATE]"
click at [787, 210] on div "1" at bounding box center [790, 208] width 23 height 23
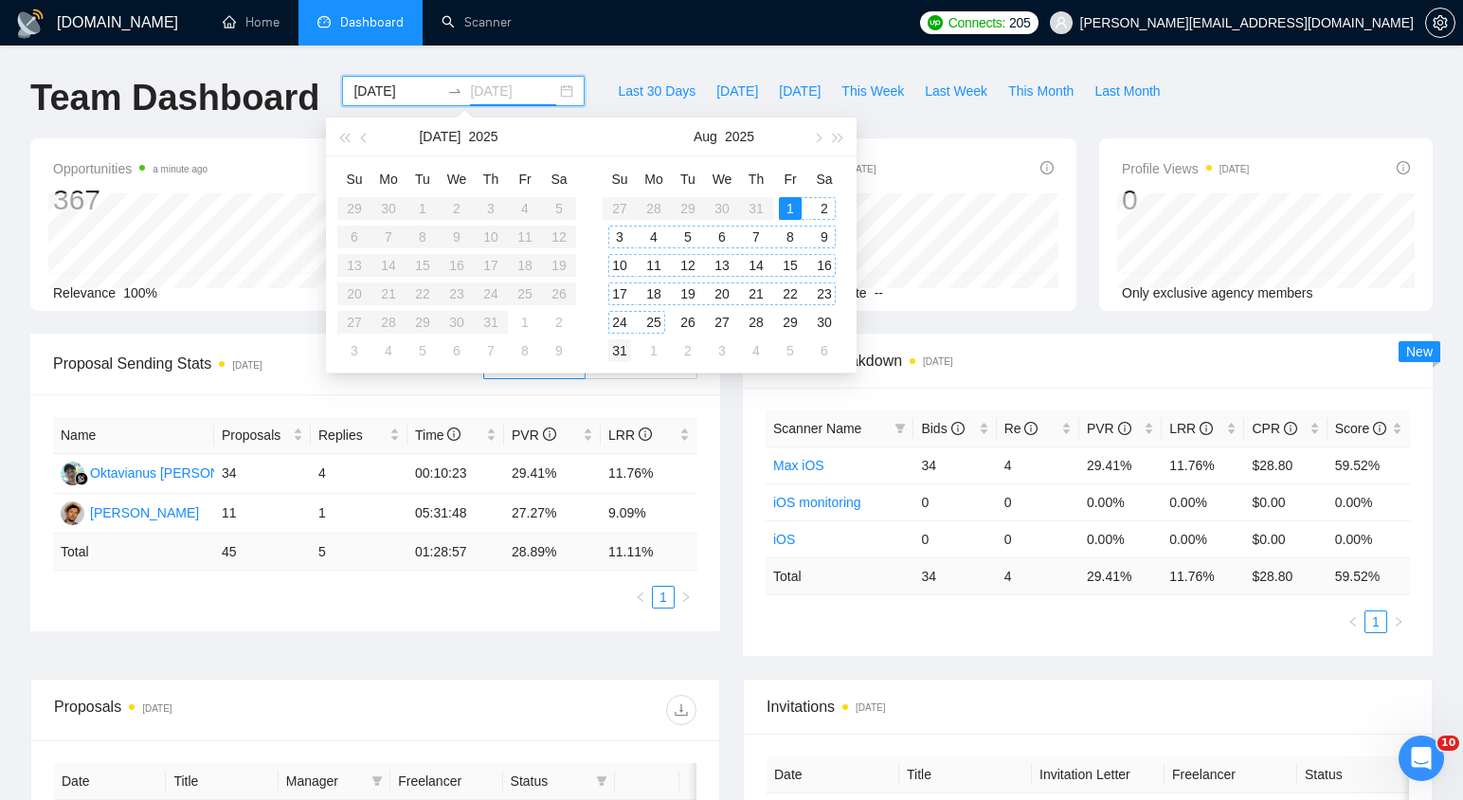
type input "[DATE]"
click at [623, 349] on div "31" at bounding box center [619, 350] width 23 height 23
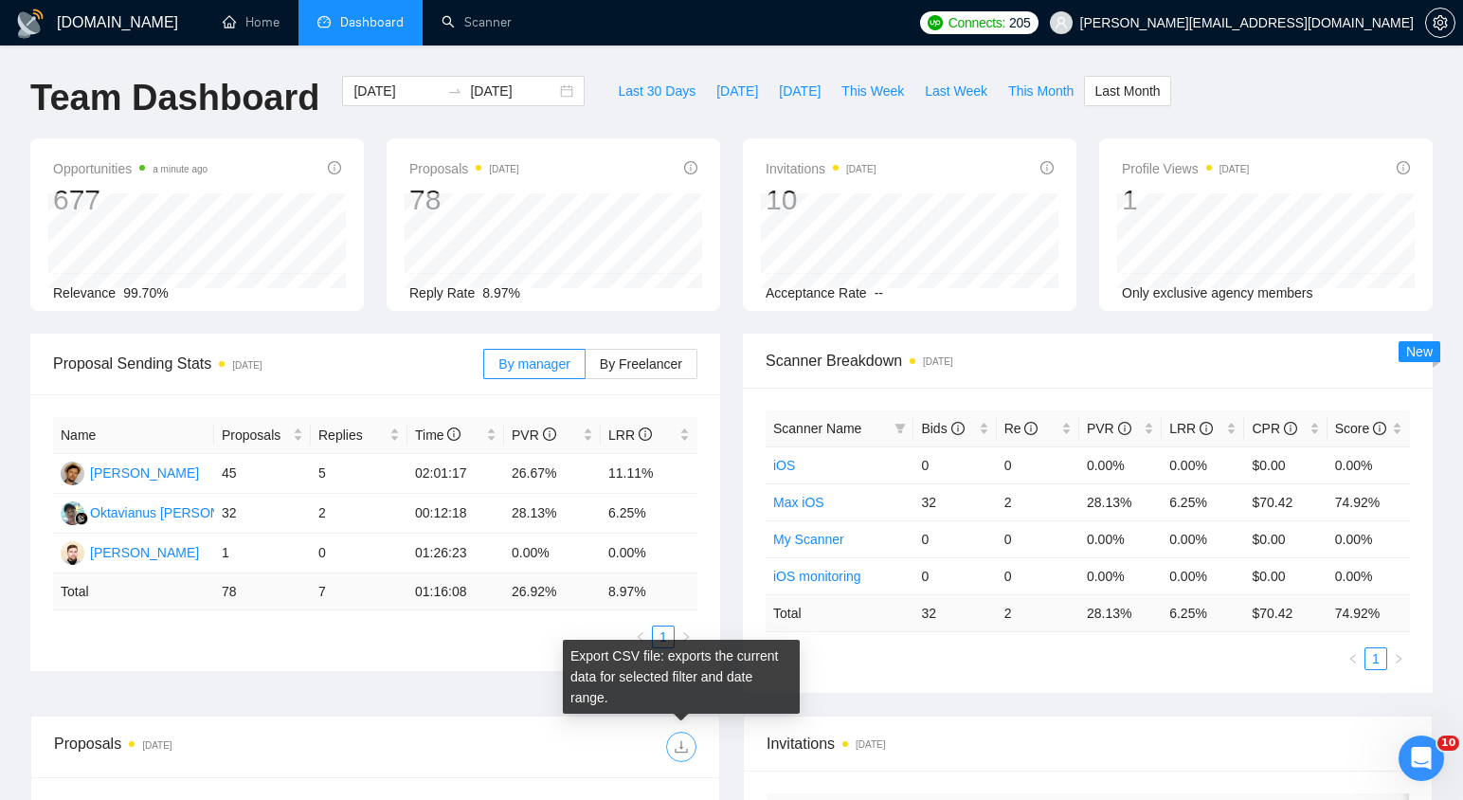
click at [684, 744] on icon "download" at bounding box center [681, 746] width 15 height 15
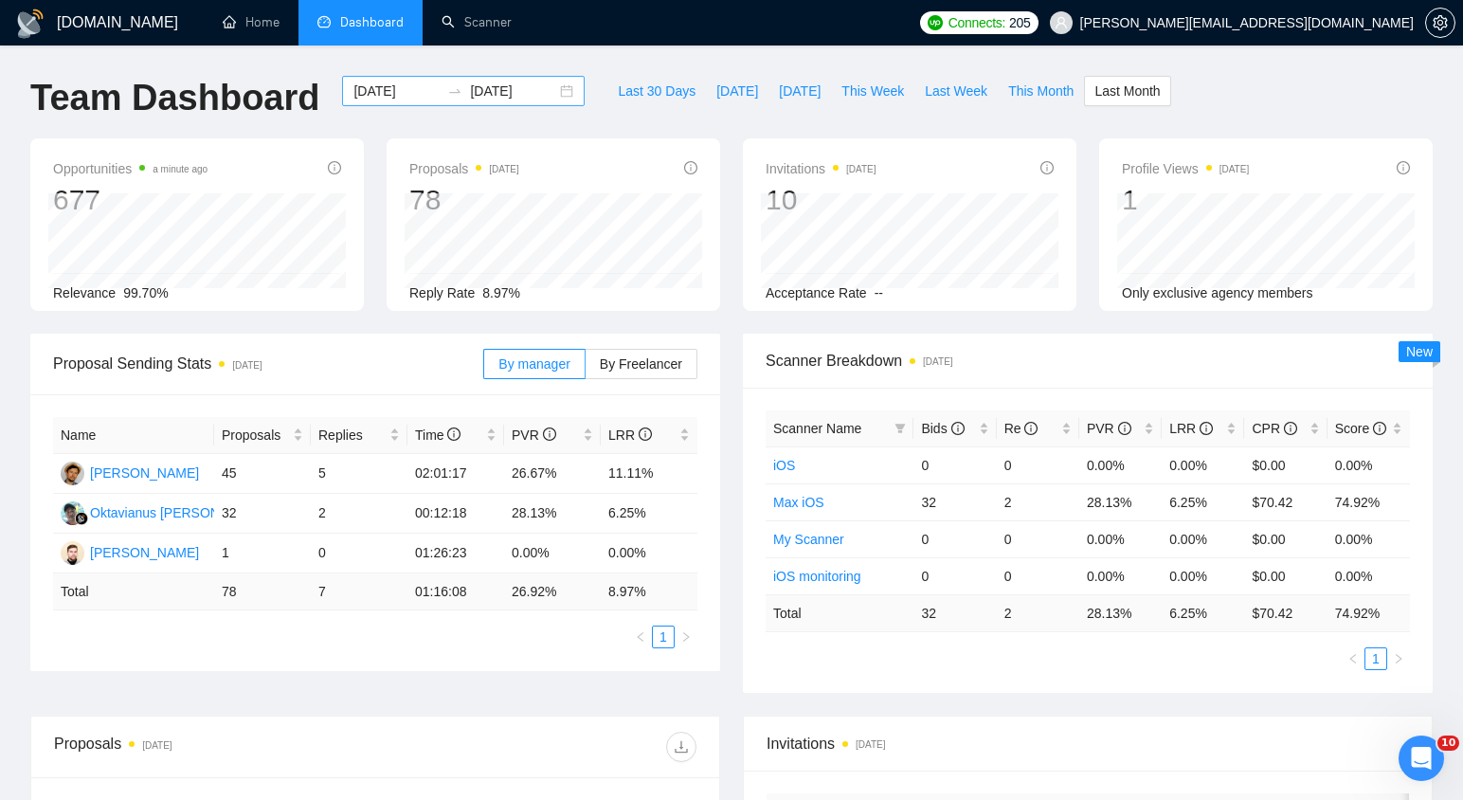
click at [383, 92] on input "[DATE]" at bounding box center [397, 91] width 86 height 21
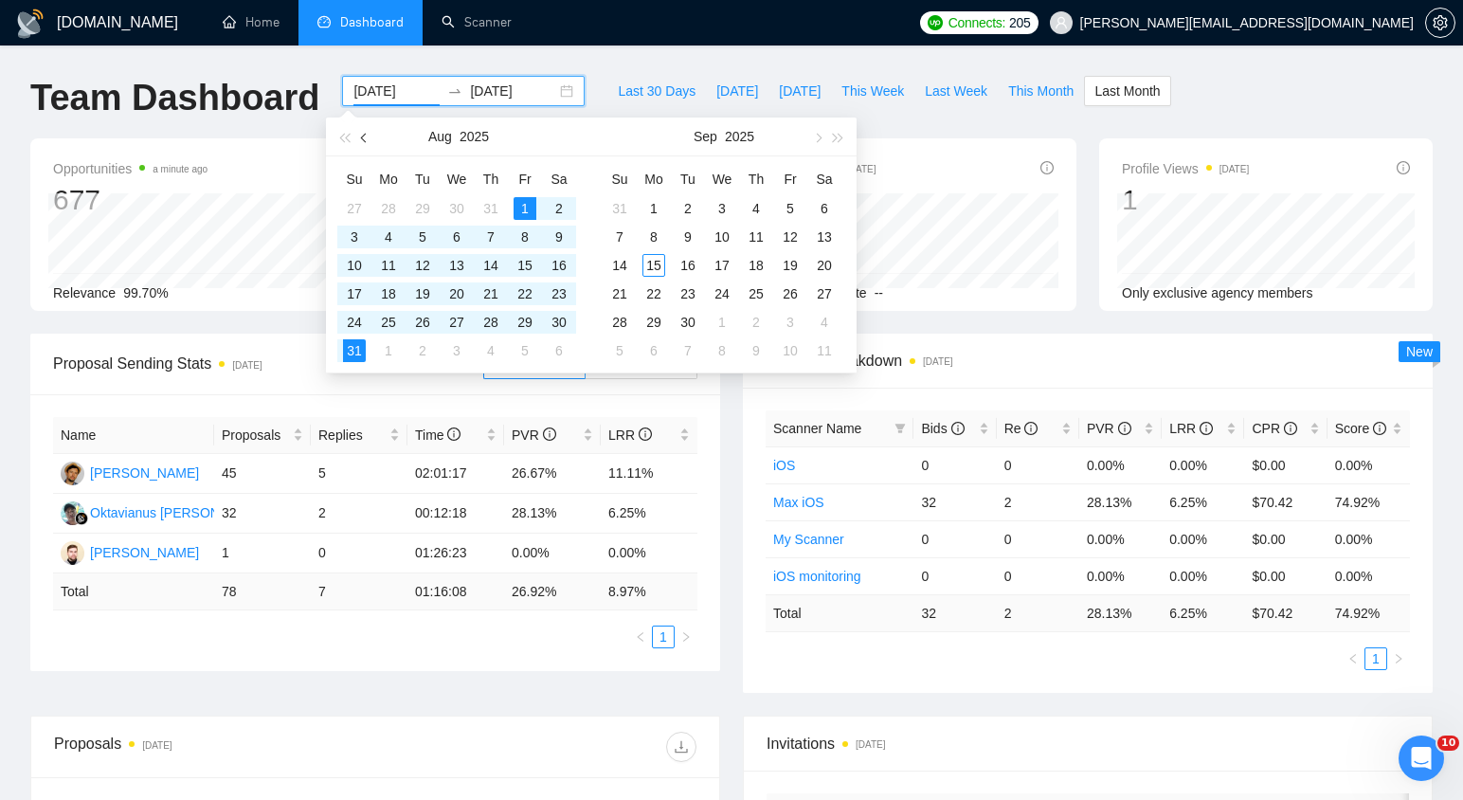
click at [372, 133] on button "button" at bounding box center [364, 137] width 21 height 38
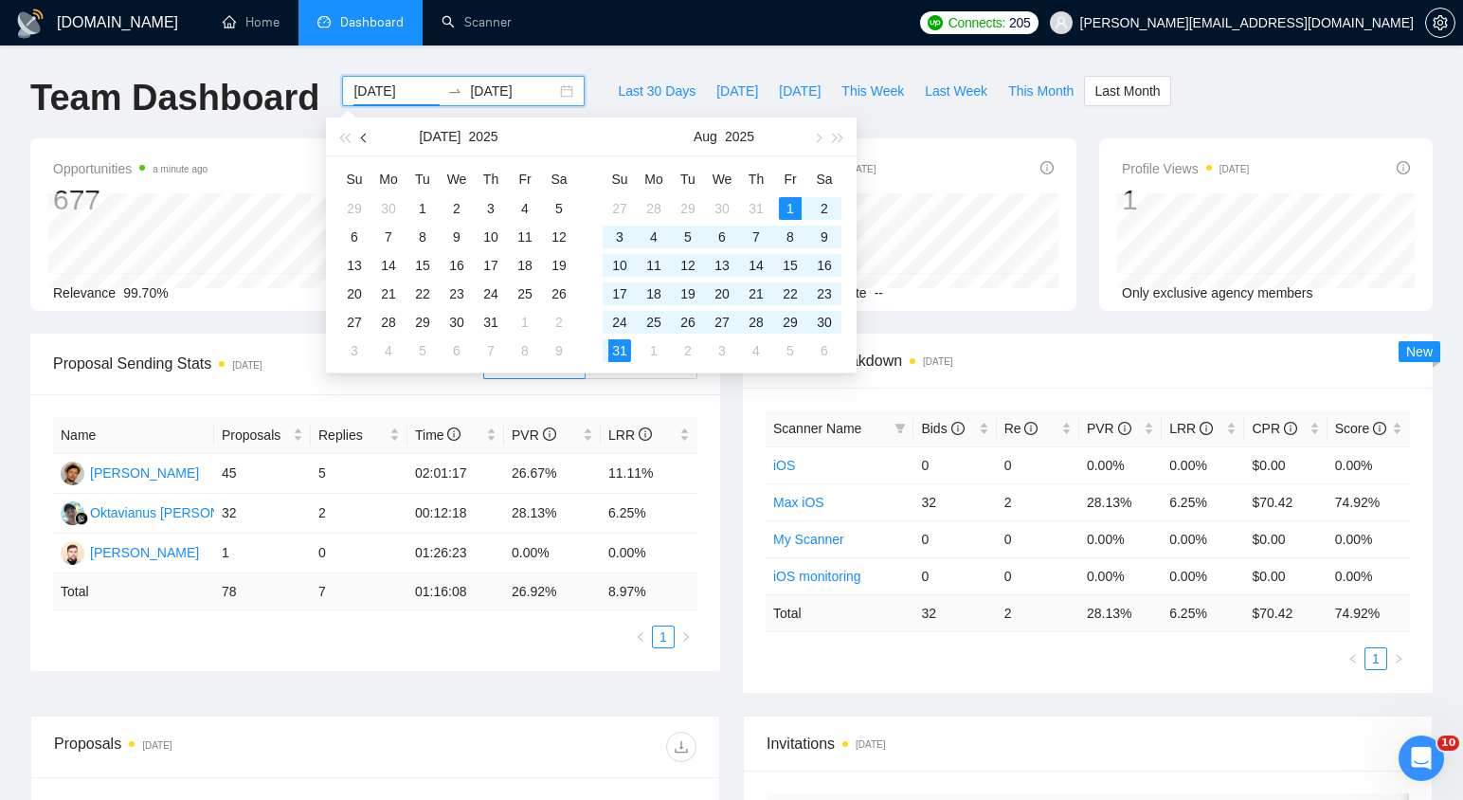
click at [372, 133] on button "button" at bounding box center [364, 137] width 21 height 38
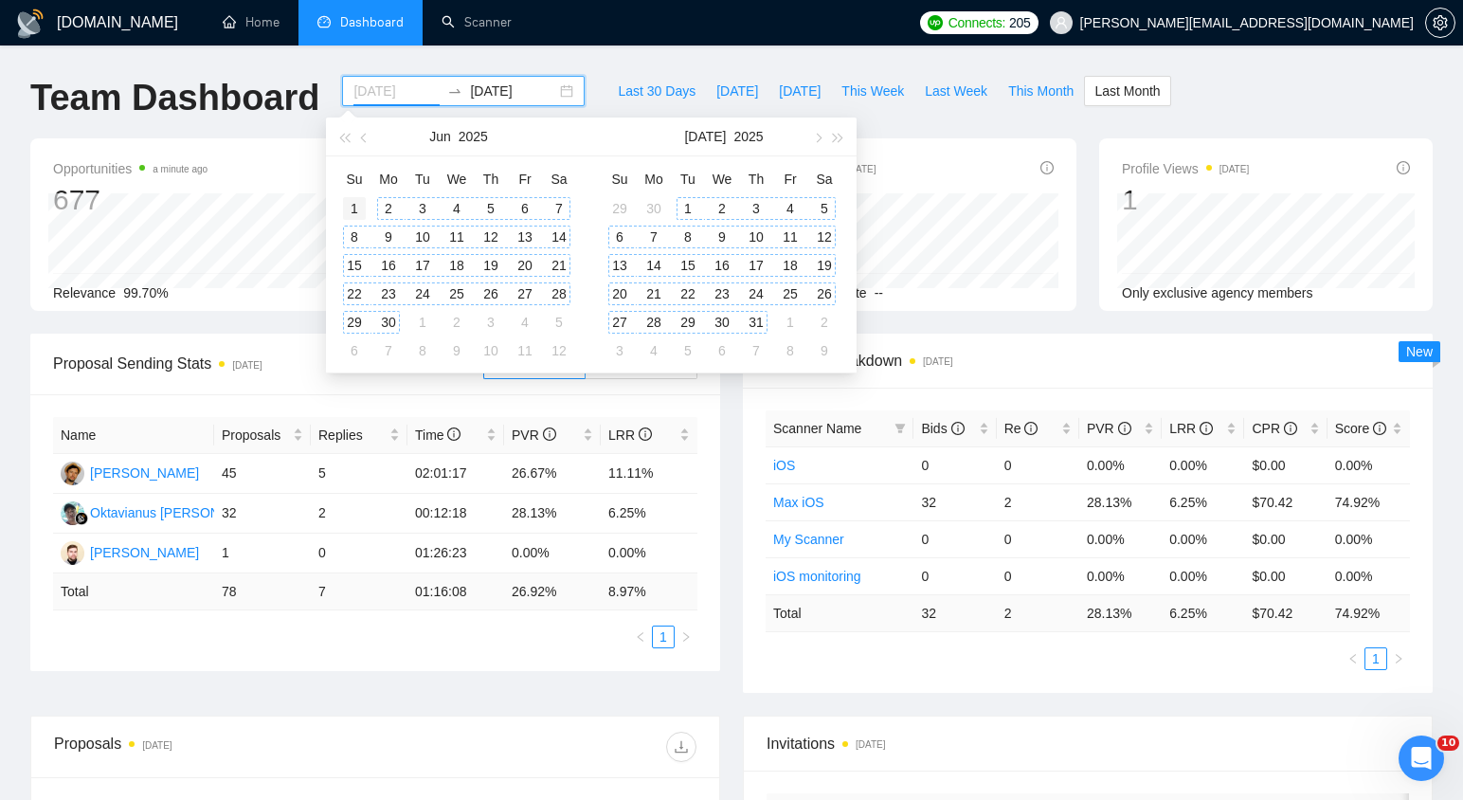
type input "[DATE]"
click at [354, 210] on div "1" at bounding box center [354, 208] width 23 height 23
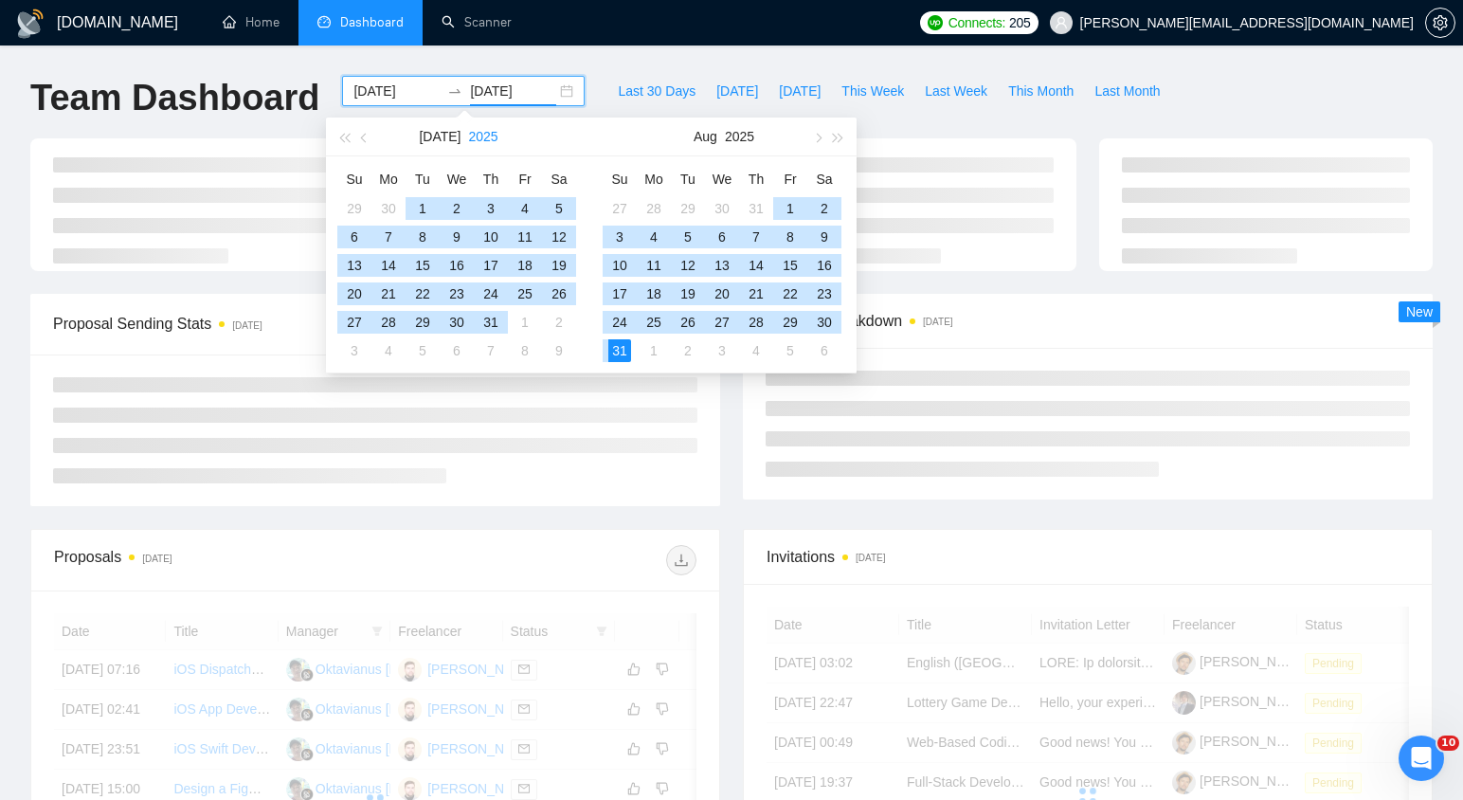
type input "[DATE]"
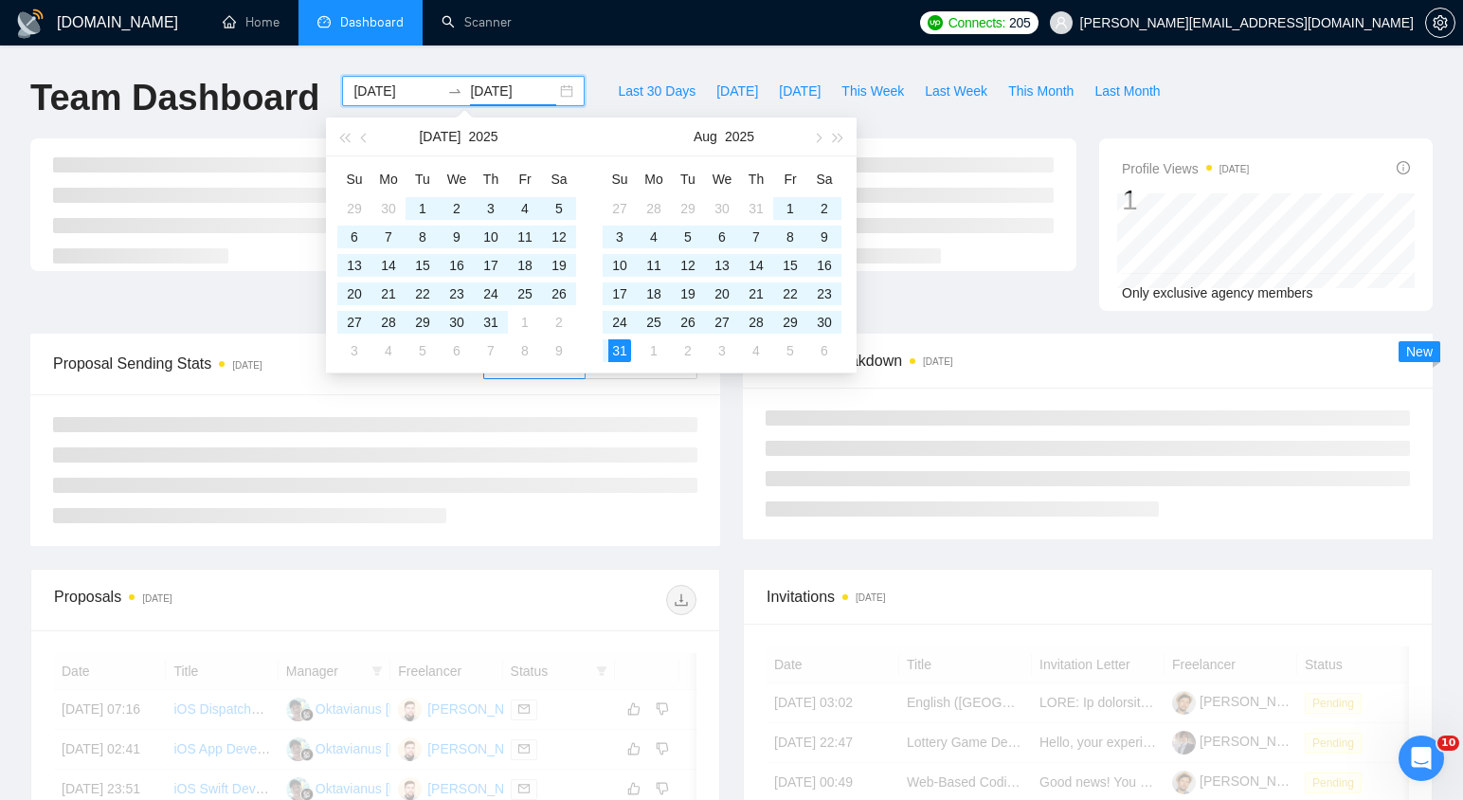
click at [718, 60] on div "[DOMAIN_NAME] Home Dashboard Scanner Connects: 205 [EMAIL_ADDRESS][DOMAIN_NAME]…" at bounding box center [731, 659] width 1463 height 1318
